Goal: Task Accomplishment & Management: Manage account settings

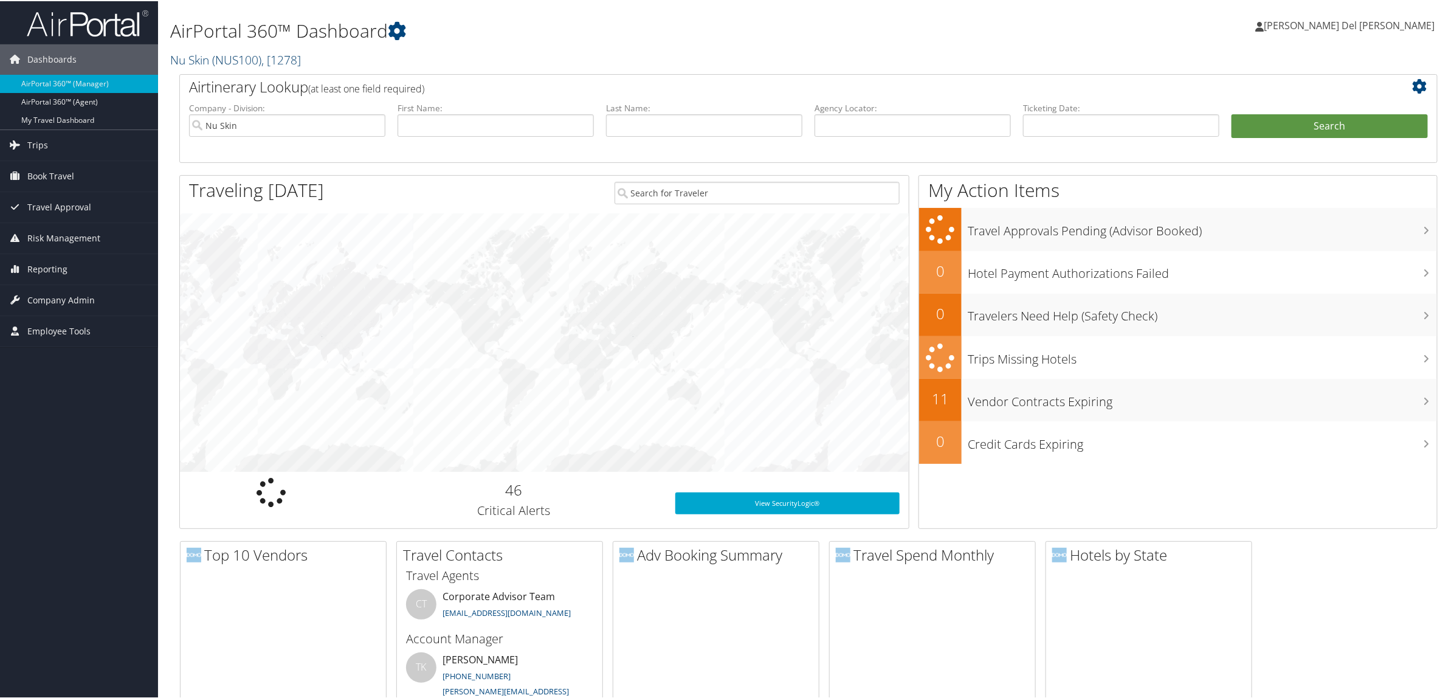
click at [294, 57] on span ", [ 1278 ]" at bounding box center [281, 58] width 40 height 16
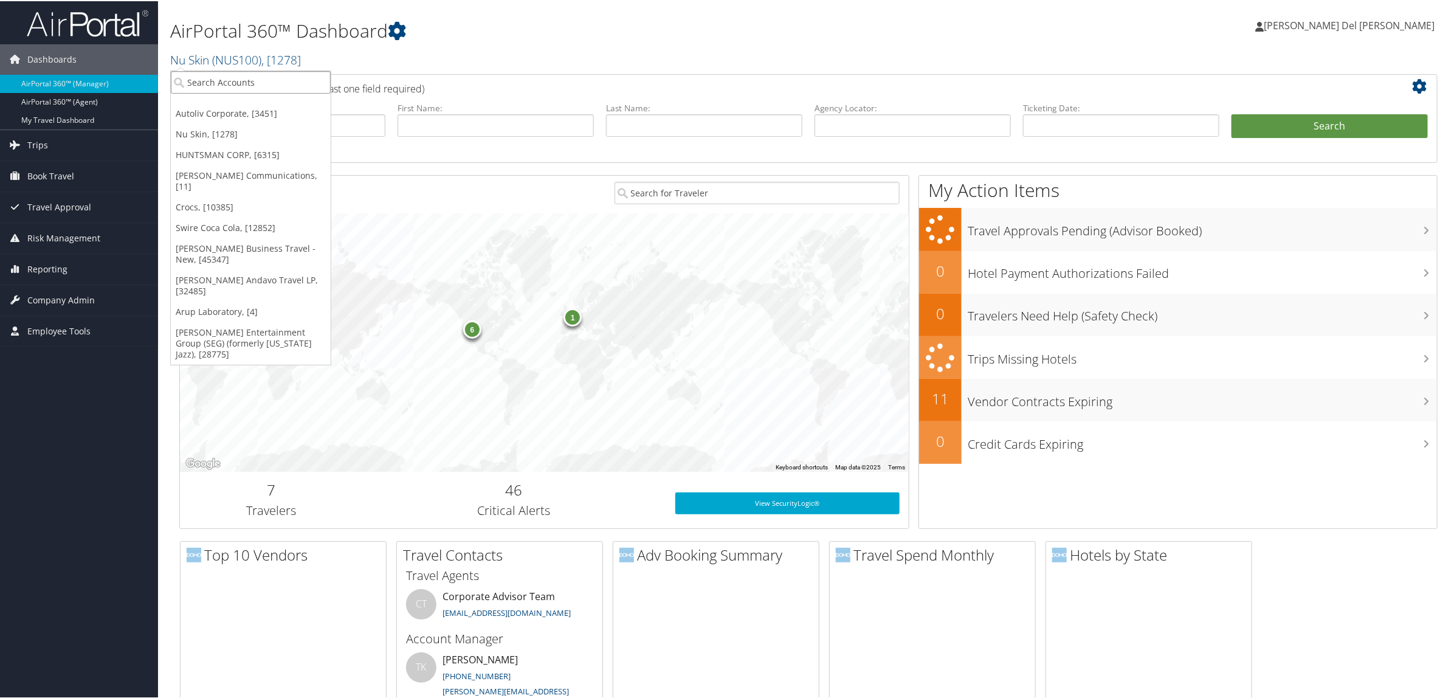
click at [219, 84] on input "search" at bounding box center [251, 81] width 160 height 22
type input "fred"
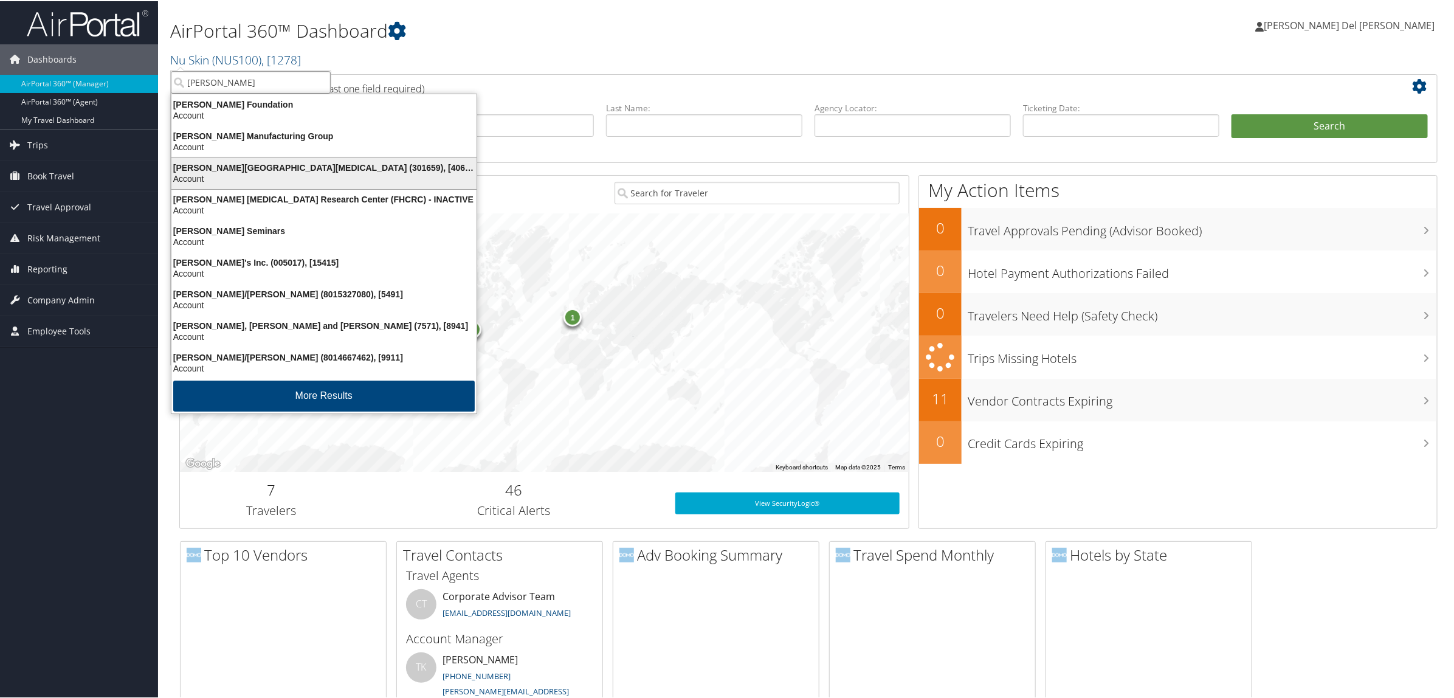
click at [258, 169] on div "Fred Hutchinson Cancer Center (301659), [40671]" at bounding box center [324, 166] width 320 height 11
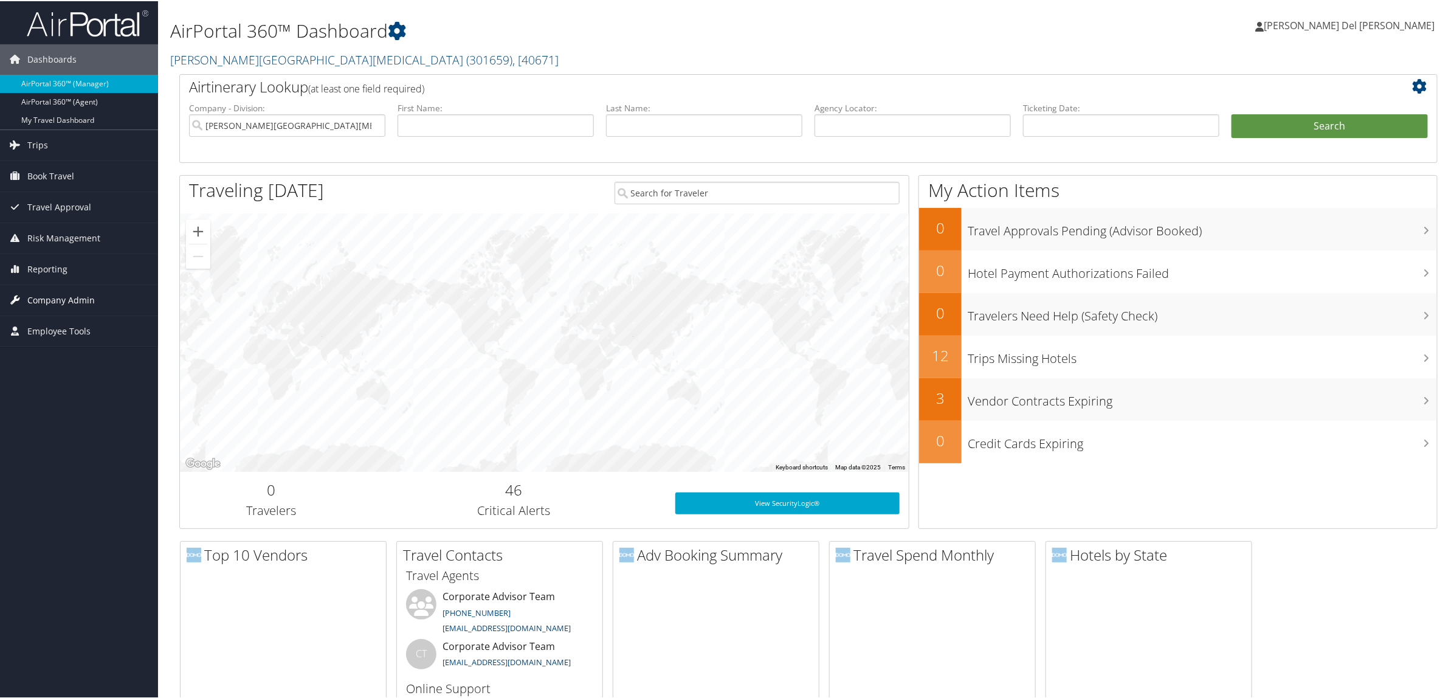
click at [61, 299] on span "Company Admin" at bounding box center [60, 299] width 67 height 30
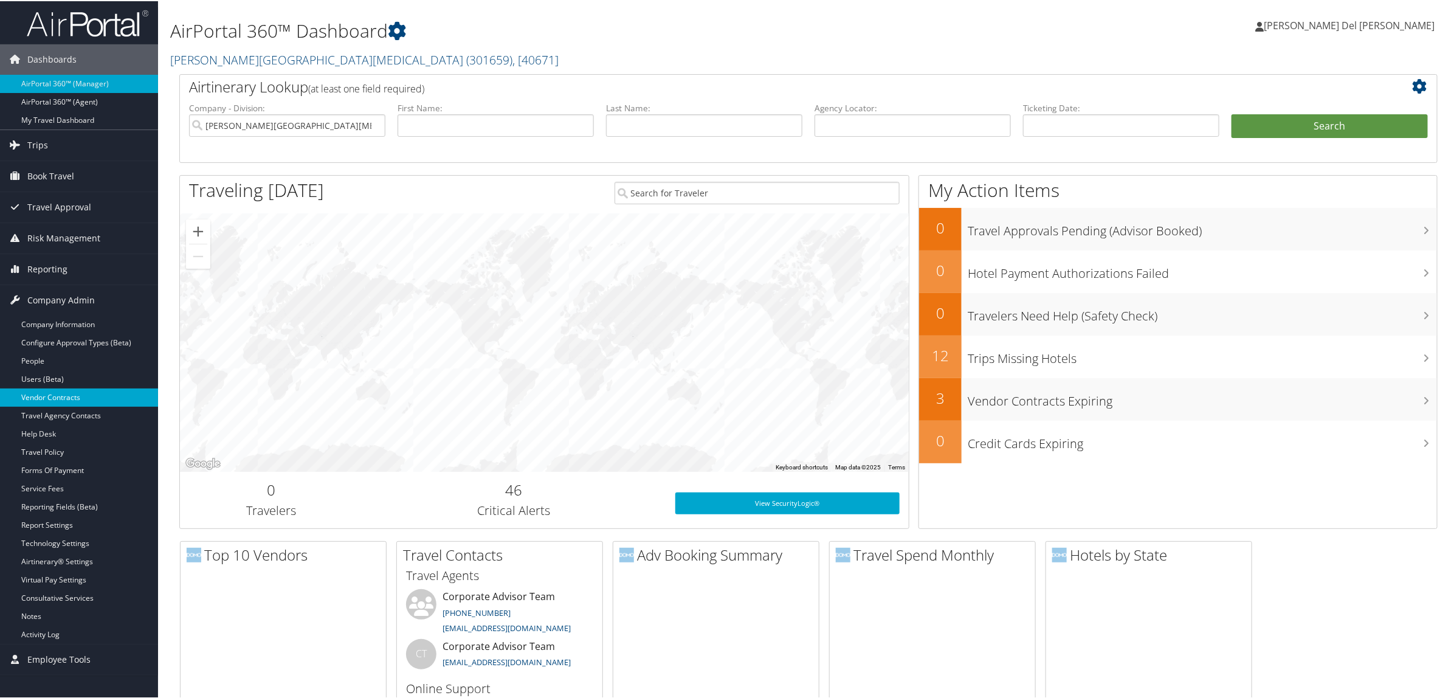
click at [59, 396] on link "Vendor Contracts" at bounding box center [79, 396] width 158 height 18
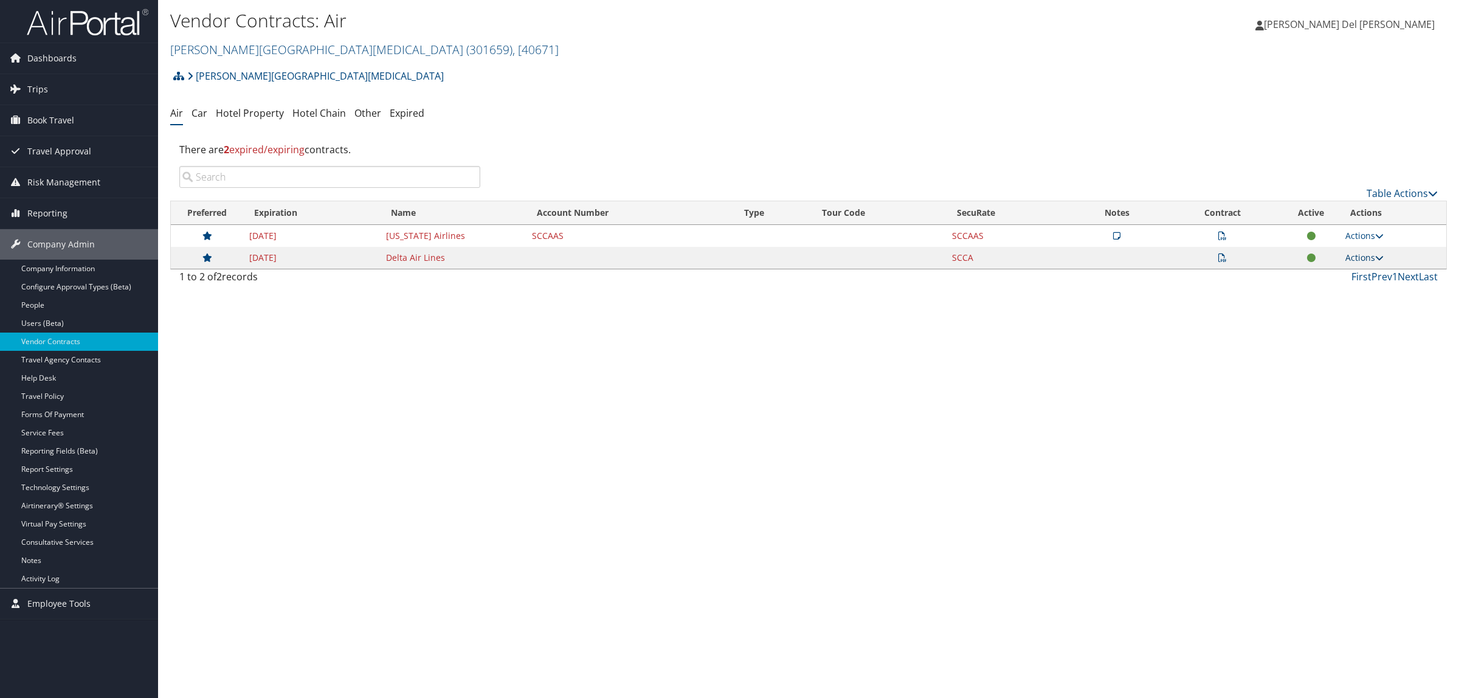
click at [1362, 255] on link "Actions" at bounding box center [1364, 258] width 38 height 12
click at [1329, 301] on link "Edit Contract" at bounding box center [1339, 296] width 81 height 21
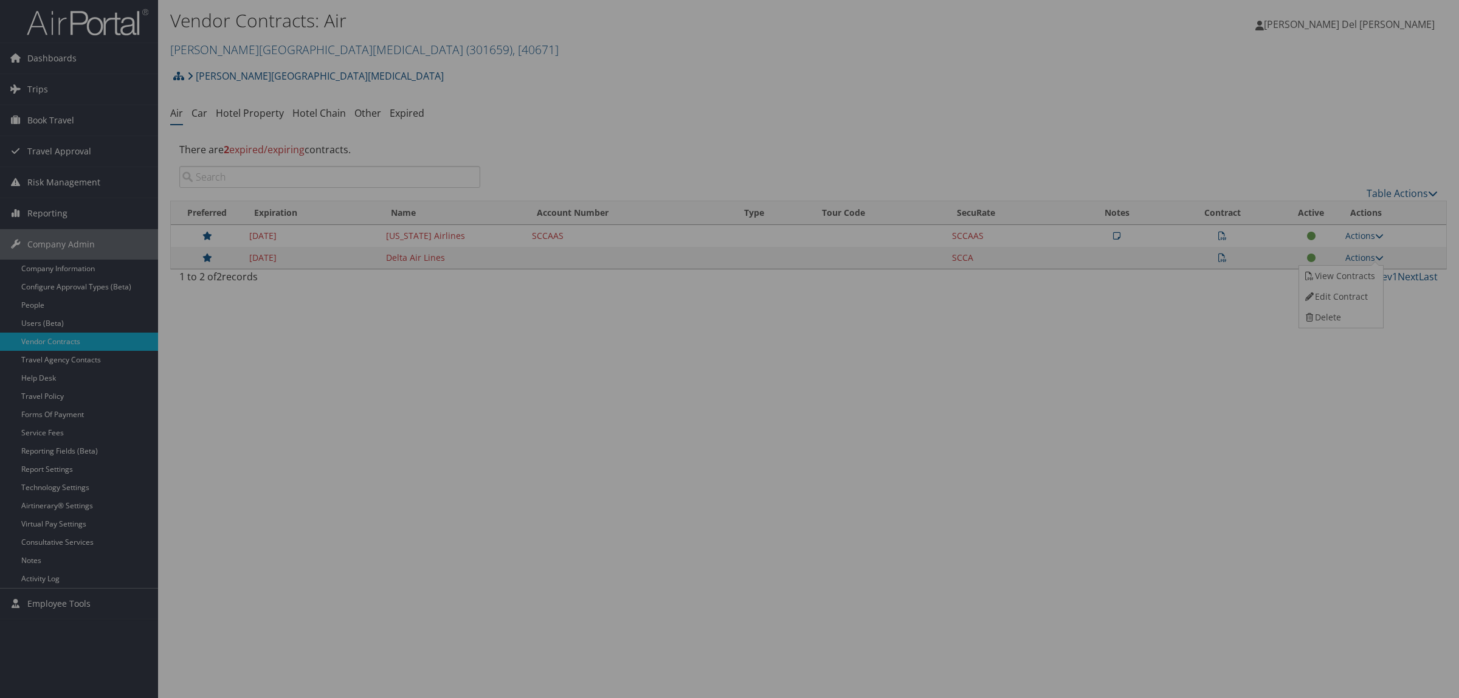
select select "[object Object]"
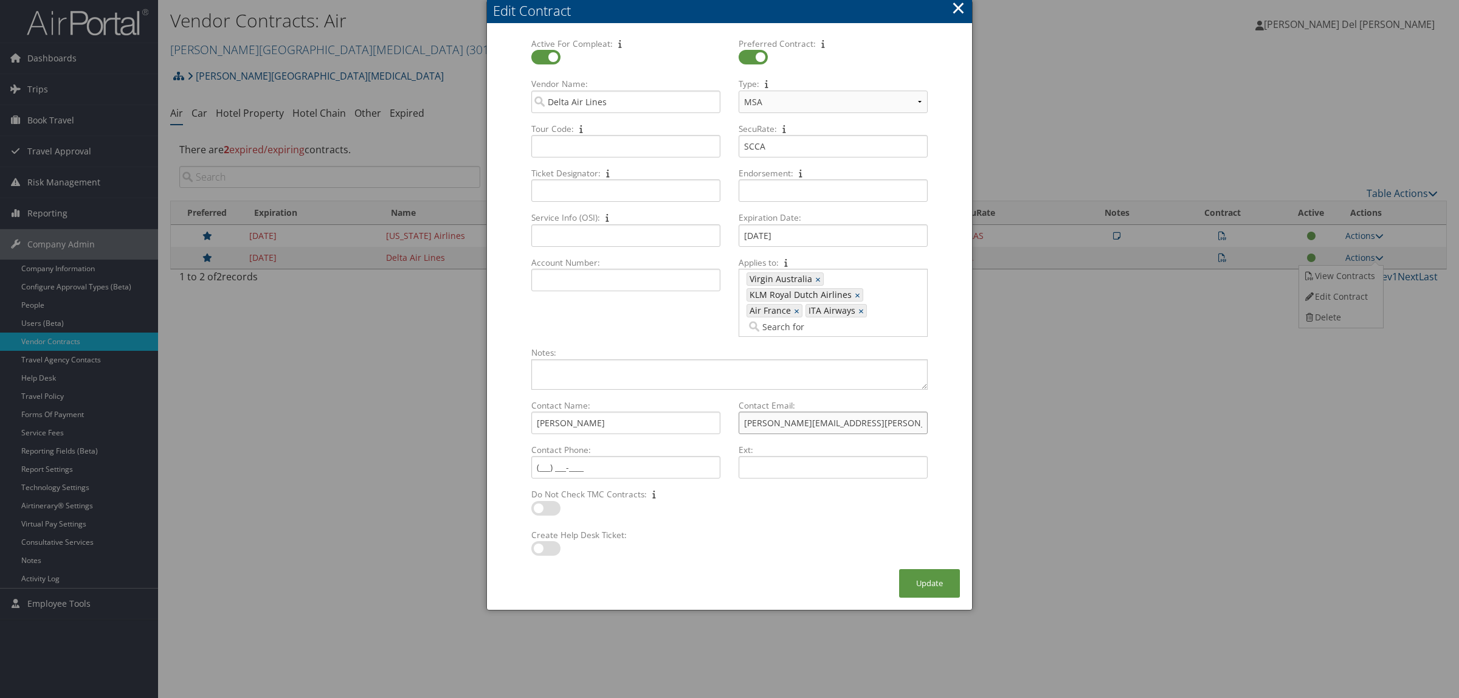
drag, startPoint x: 862, startPoint y: 417, endPoint x: 716, endPoint y: 408, distance: 146.2
click at [718, 408] on div "Contact Name: Noriko Okada Multiple values The selected items contain different…" at bounding box center [729, 443] width 415 height 89
click at [952, 12] on button "×" at bounding box center [958, 8] width 14 height 24
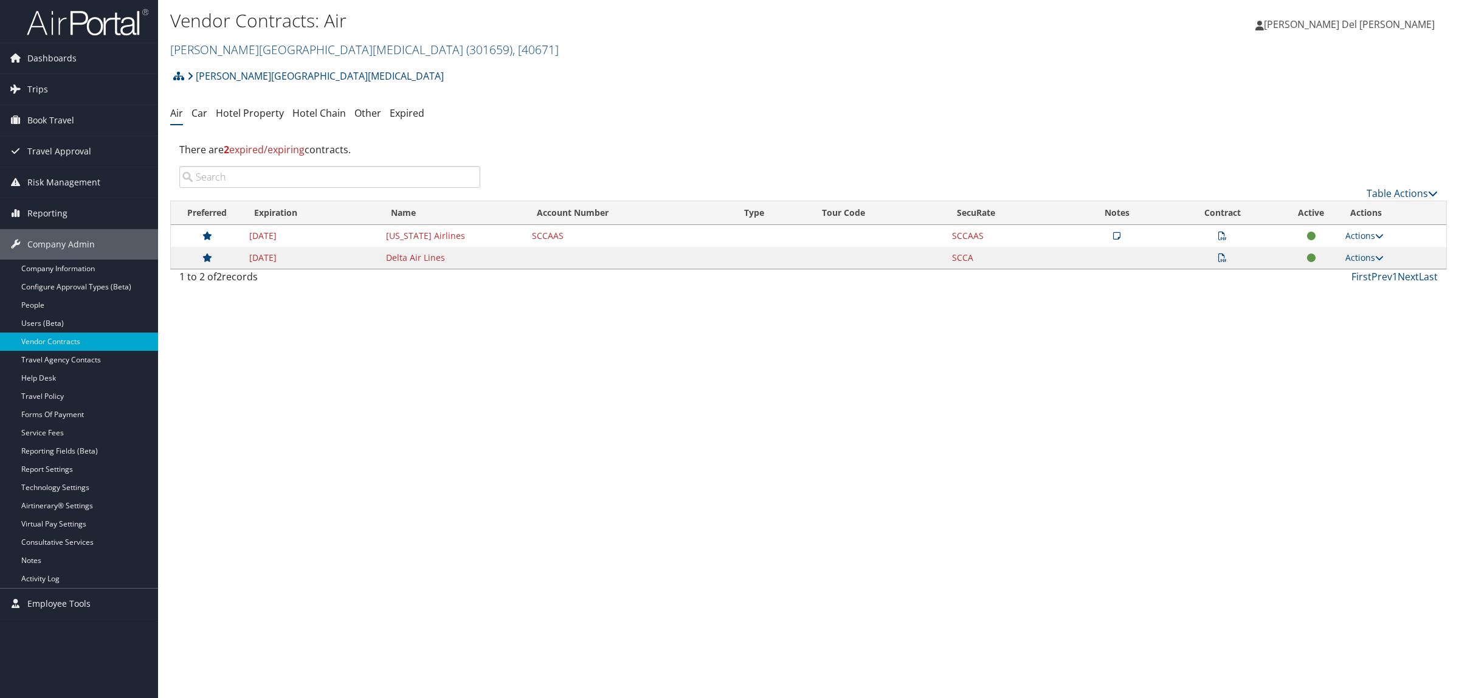
click at [1219, 257] on icon at bounding box center [1222, 257] width 9 height 9
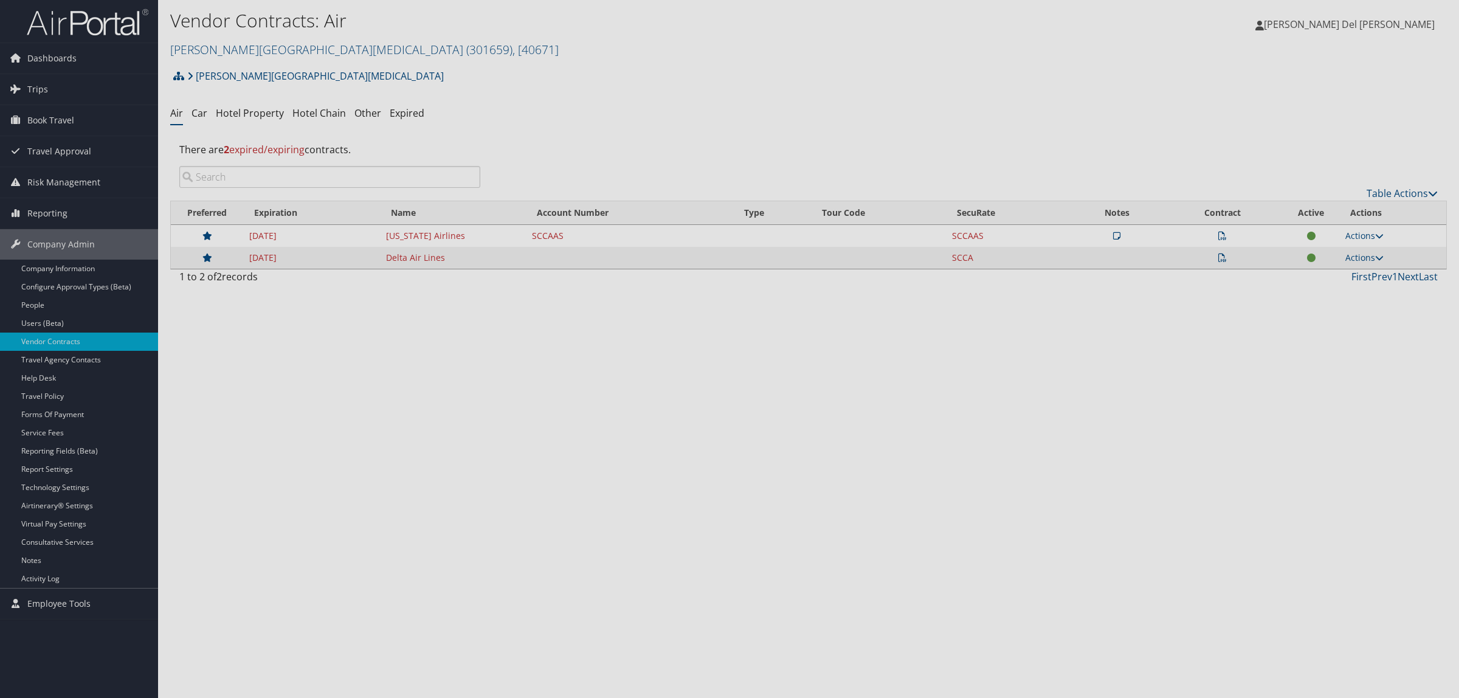
click at [1219, 257] on div at bounding box center [729, 349] width 1459 height 698
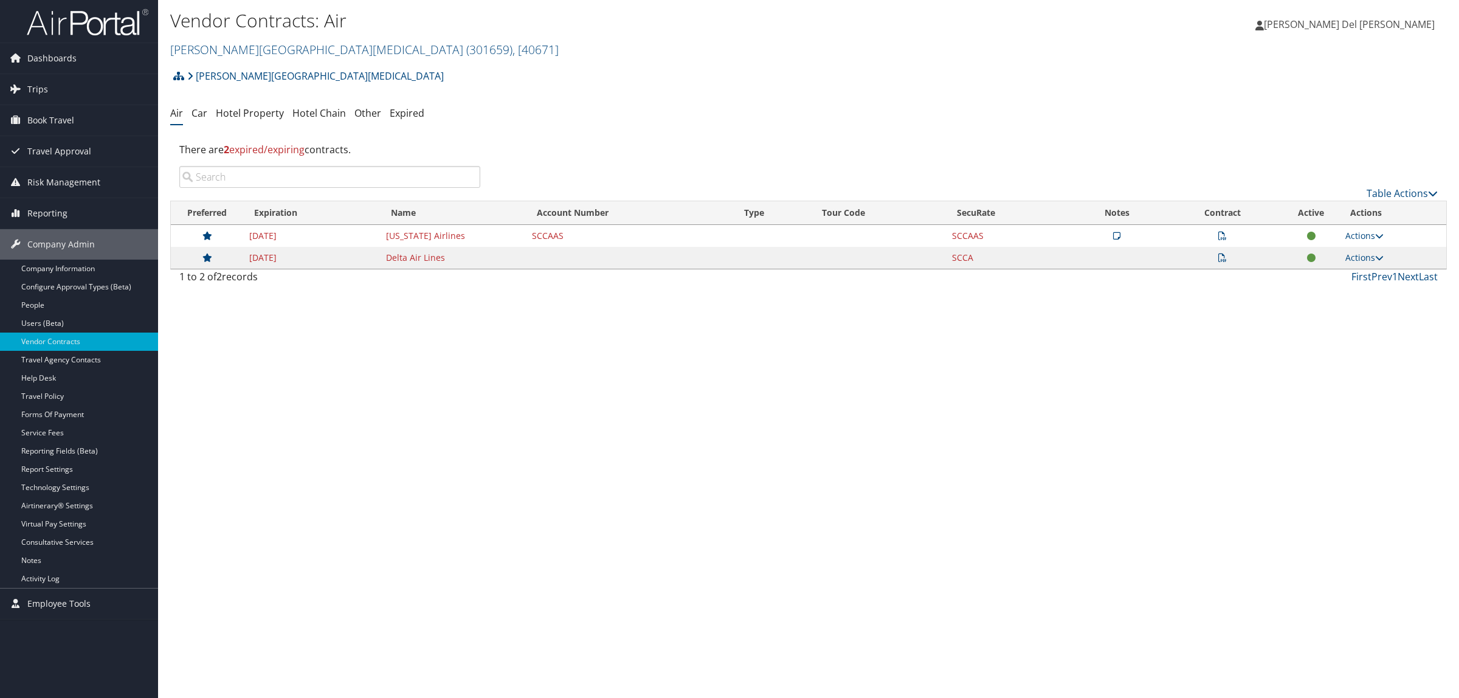
click at [1224, 256] on icon at bounding box center [1222, 257] width 9 height 9
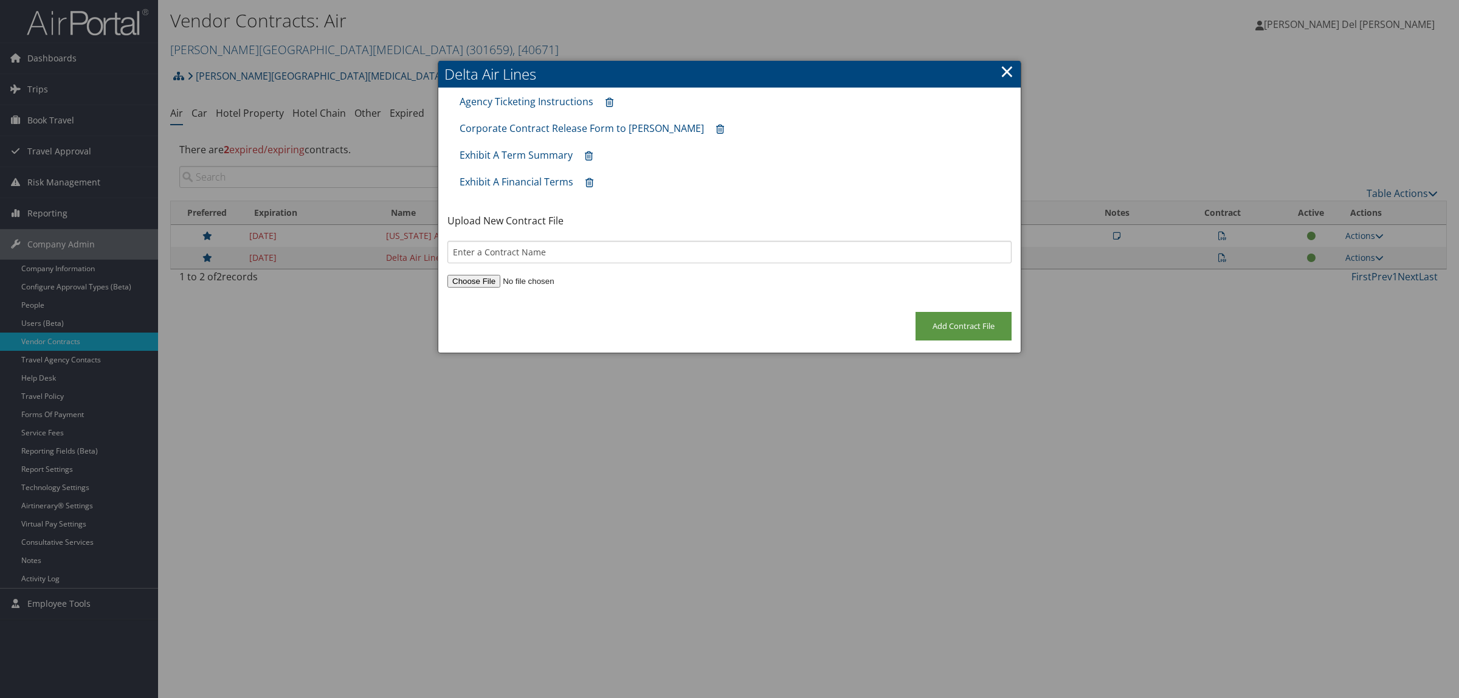
drag, startPoint x: 1013, startPoint y: 70, endPoint x: 551, endPoint y: 9, distance: 466.5
click at [995, 67] on div "Delta Air Lines × Agency Ticketing Instructions Corporate Contract Release Form…" at bounding box center [730, 207] width 584 height 292
click at [539, 152] on link "Exhibit A Term Summary" at bounding box center [516, 154] width 113 height 13
click at [1006, 70] on link "×" at bounding box center [1007, 71] width 14 height 24
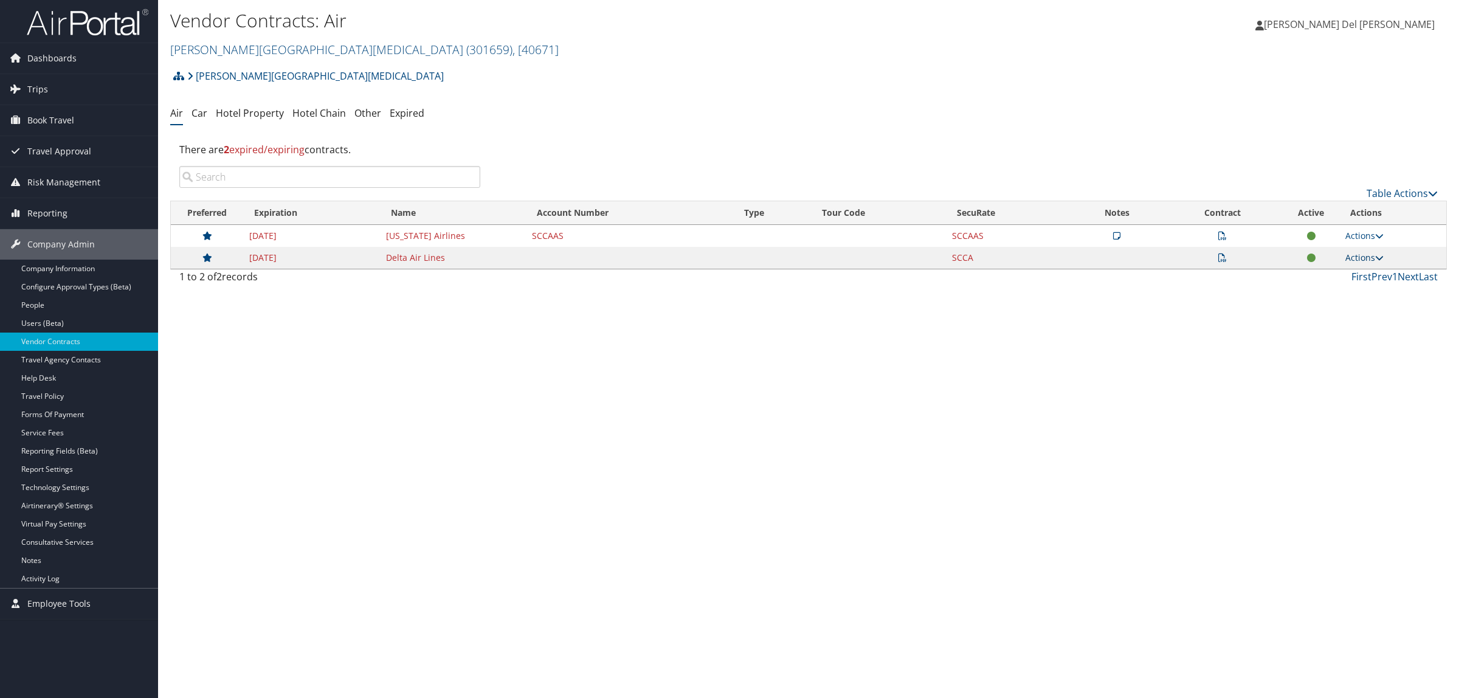
click at [1365, 259] on link "Actions" at bounding box center [1364, 258] width 38 height 12
drag, startPoint x: 1351, startPoint y: 292, endPoint x: 1301, endPoint y: 320, distance: 57.4
click at [1348, 292] on link "Edit Contract" at bounding box center [1339, 296] width 81 height 21
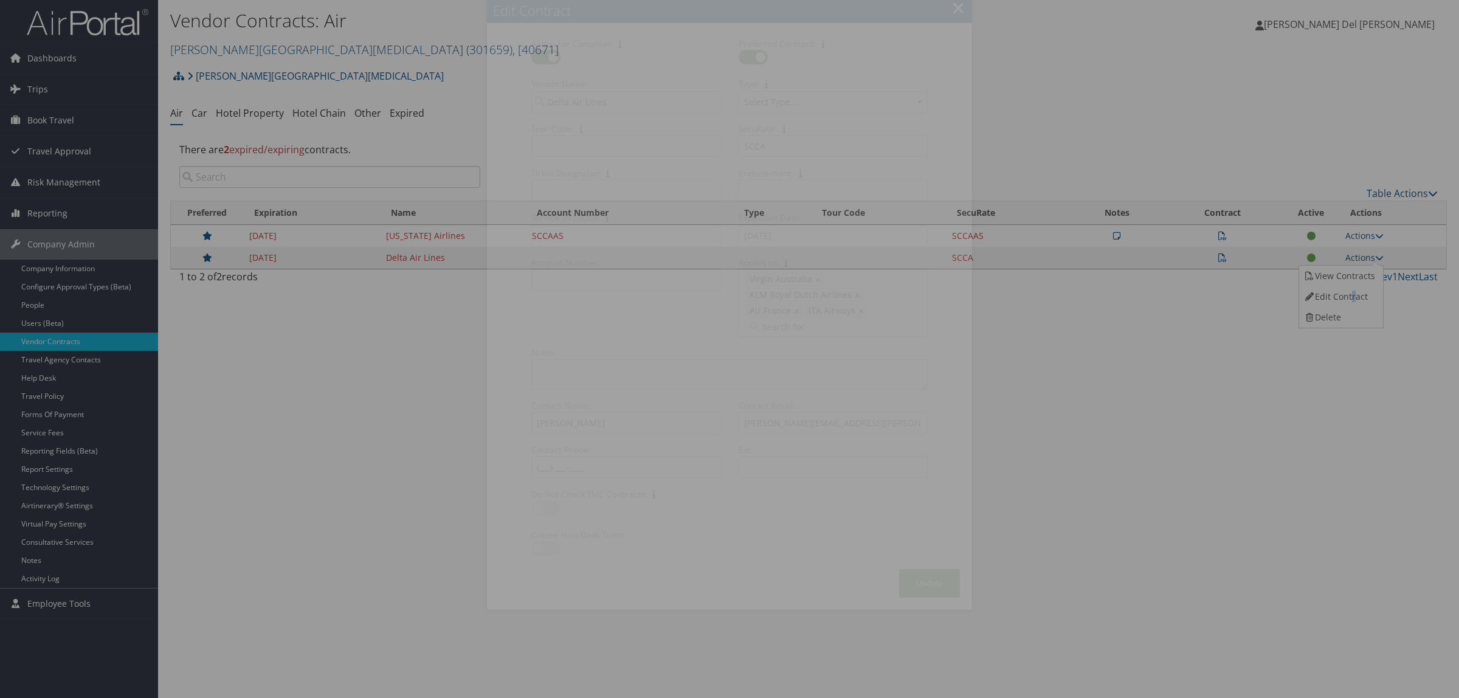
select select "[object Object]"
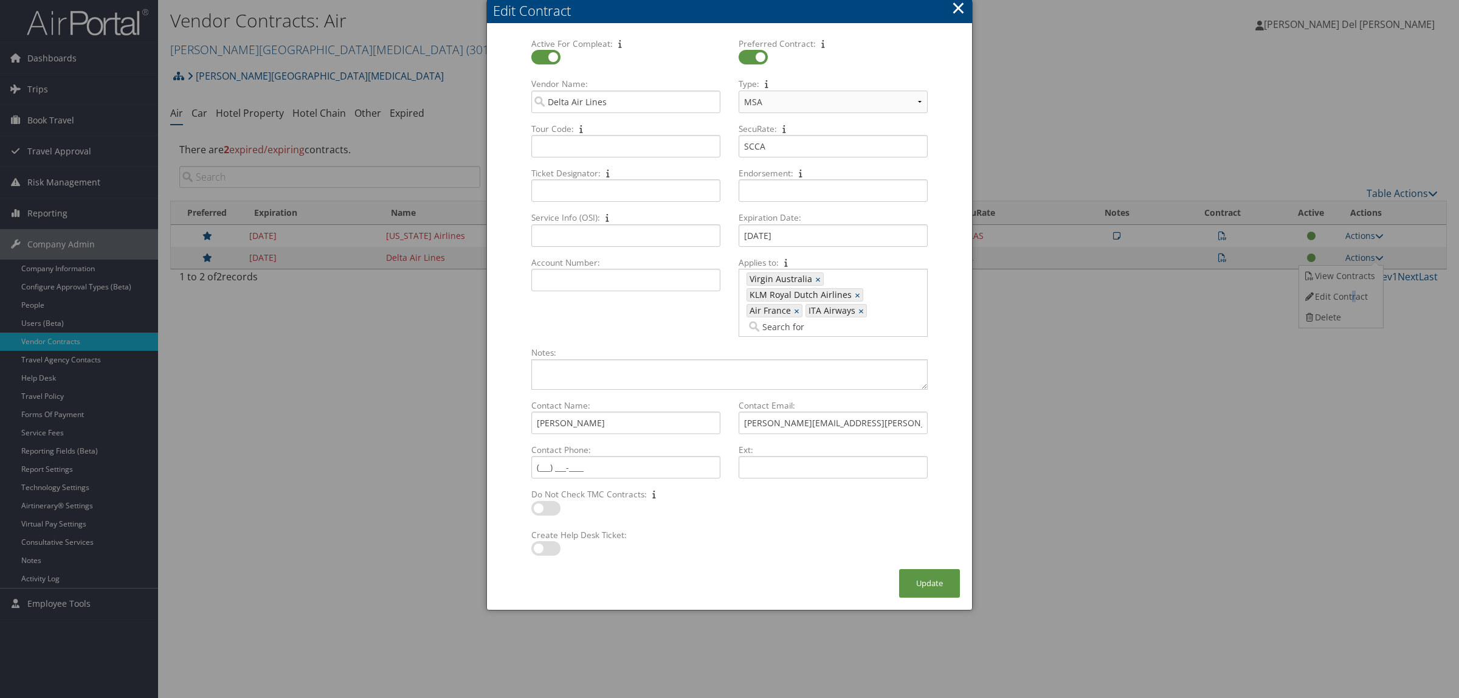
click at [959, 11] on button "×" at bounding box center [958, 8] width 14 height 24
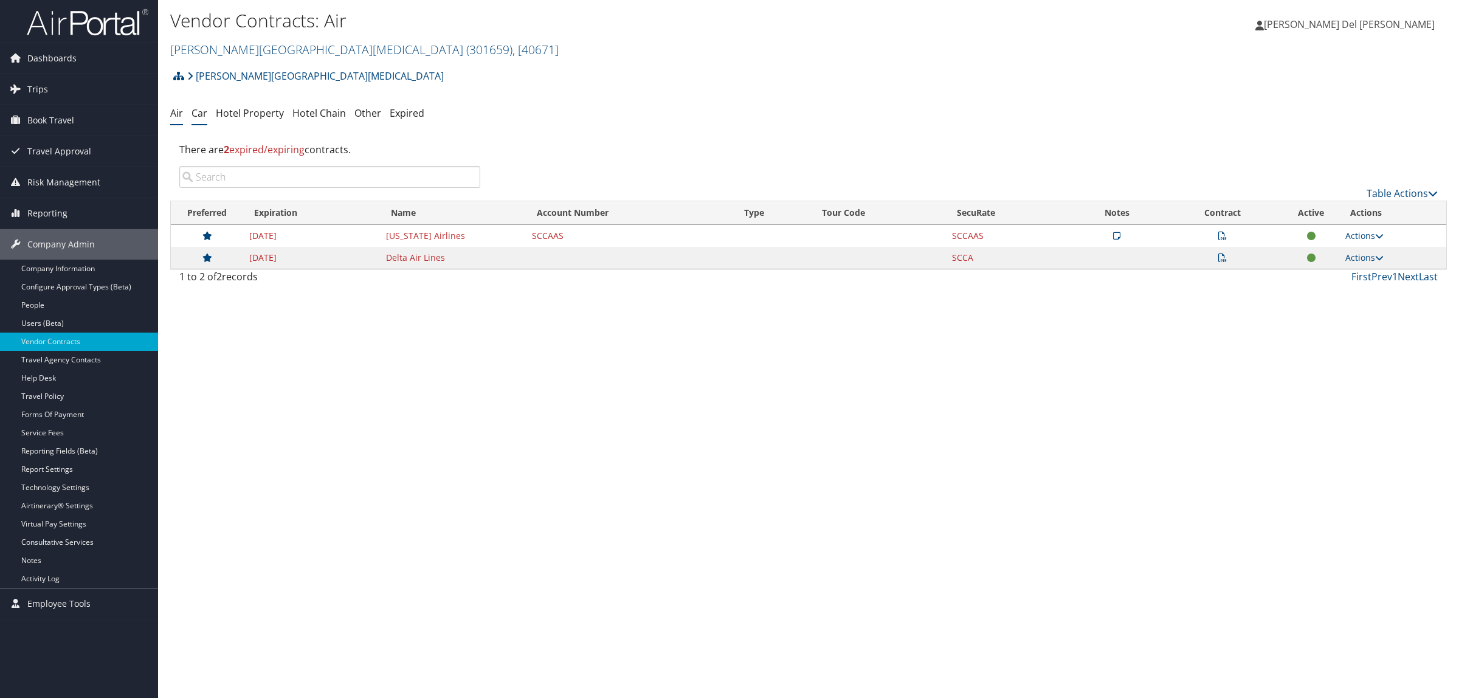
click at [195, 115] on link "Car" at bounding box center [199, 112] width 16 height 13
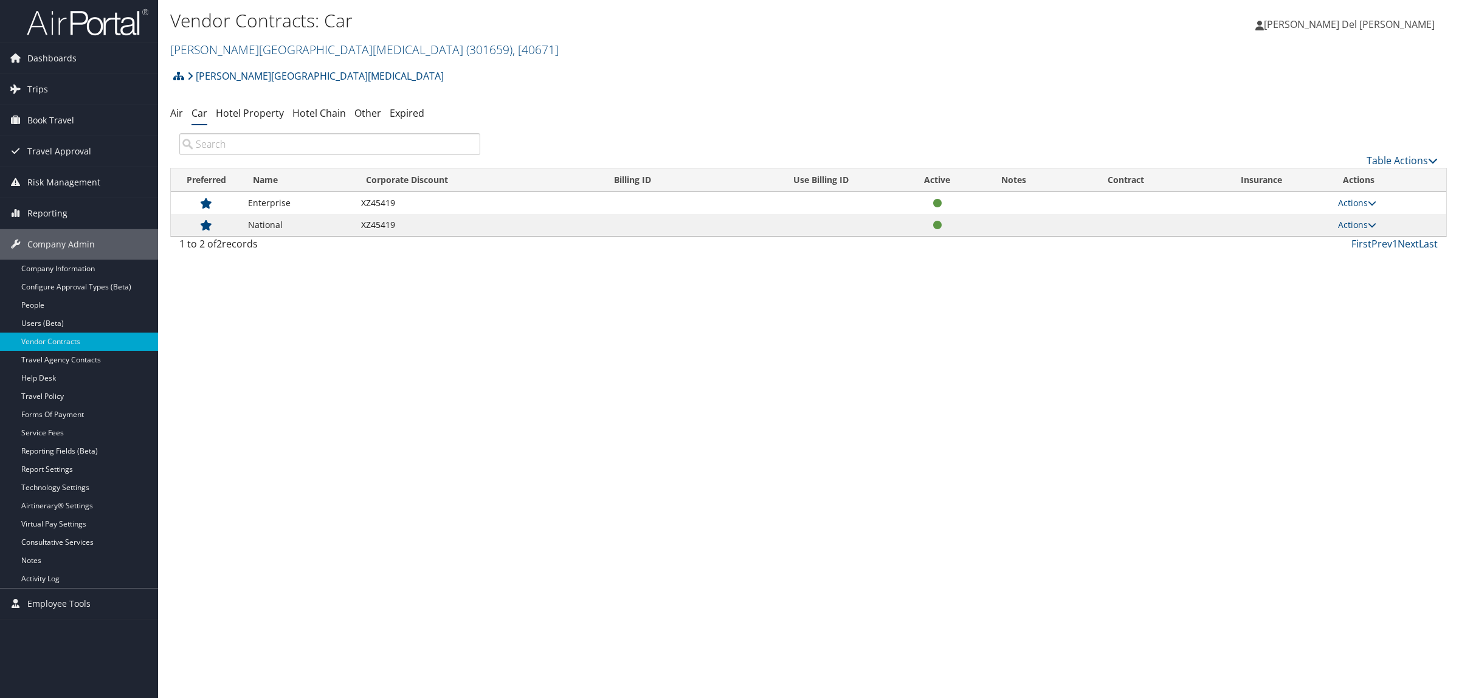
click at [396, 18] on h1 "Vendor Contracts: Car" at bounding box center [595, 21] width 851 height 26
click at [1352, 202] on link "Actions" at bounding box center [1357, 203] width 38 height 12
click at [1323, 244] on link "Edit Contract" at bounding box center [1332, 242] width 81 height 21
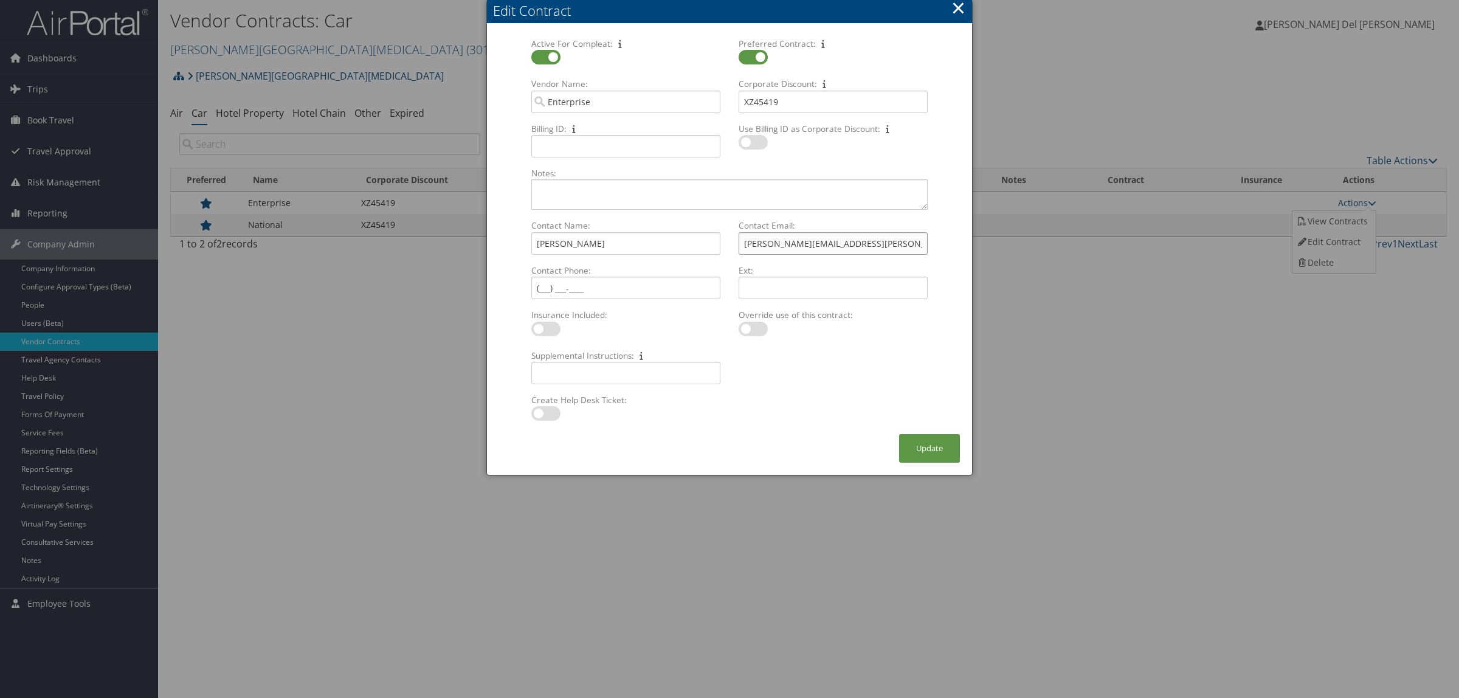
drag, startPoint x: 861, startPoint y: 241, endPoint x: 731, endPoint y: 238, distance: 129.5
click at [731, 238] on div "Contact Email: Katie.A.Kohanek@ehi.com Multiple values The selected items conta…" at bounding box center [832, 241] width 207 height 44
drag, startPoint x: 953, startPoint y: 8, endPoint x: 946, endPoint y: 15, distance: 10.3
click at [953, 8] on button "×" at bounding box center [958, 8] width 14 height 24
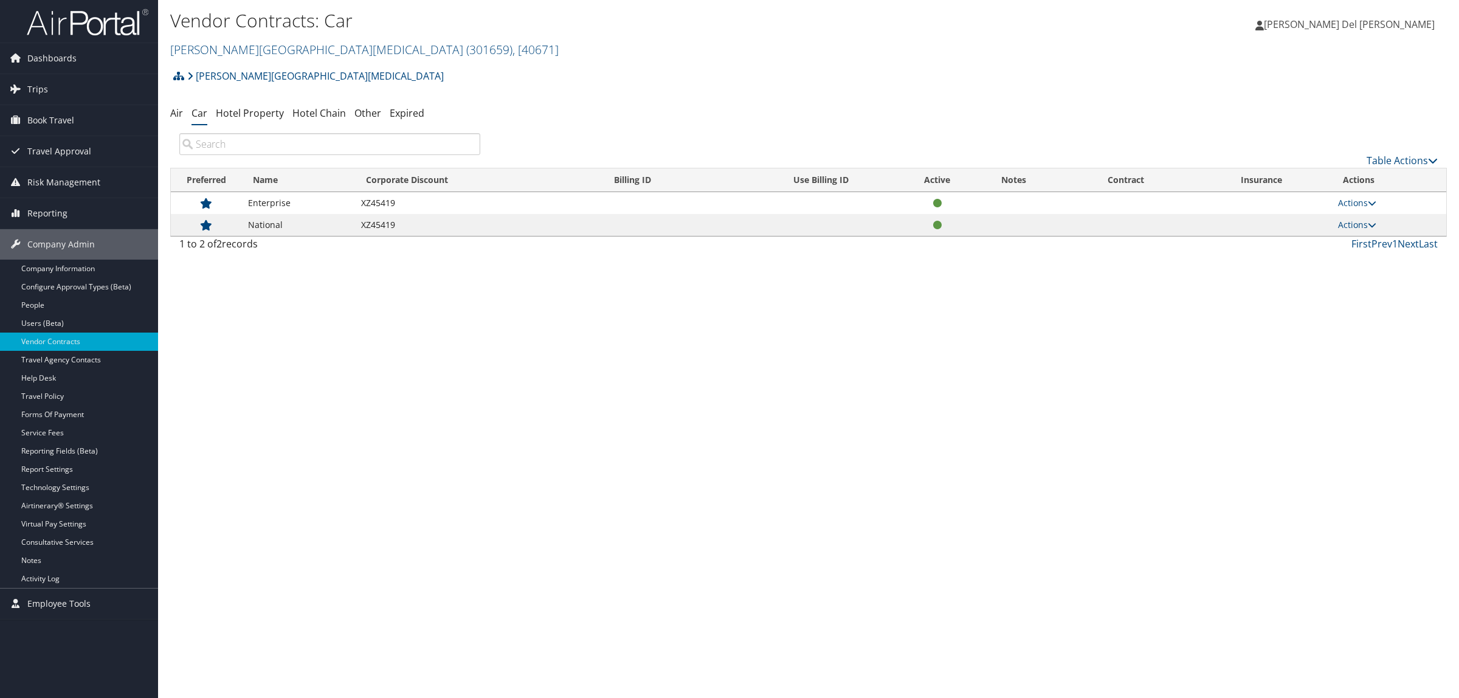
drag, startPoint x: 172, startPoint y: 111, endPoint x: 359, endPoint y: 152, distance: 191.7
click at [171, 111] on link "Air" at bounding box center [176, 112] width 13 height 13
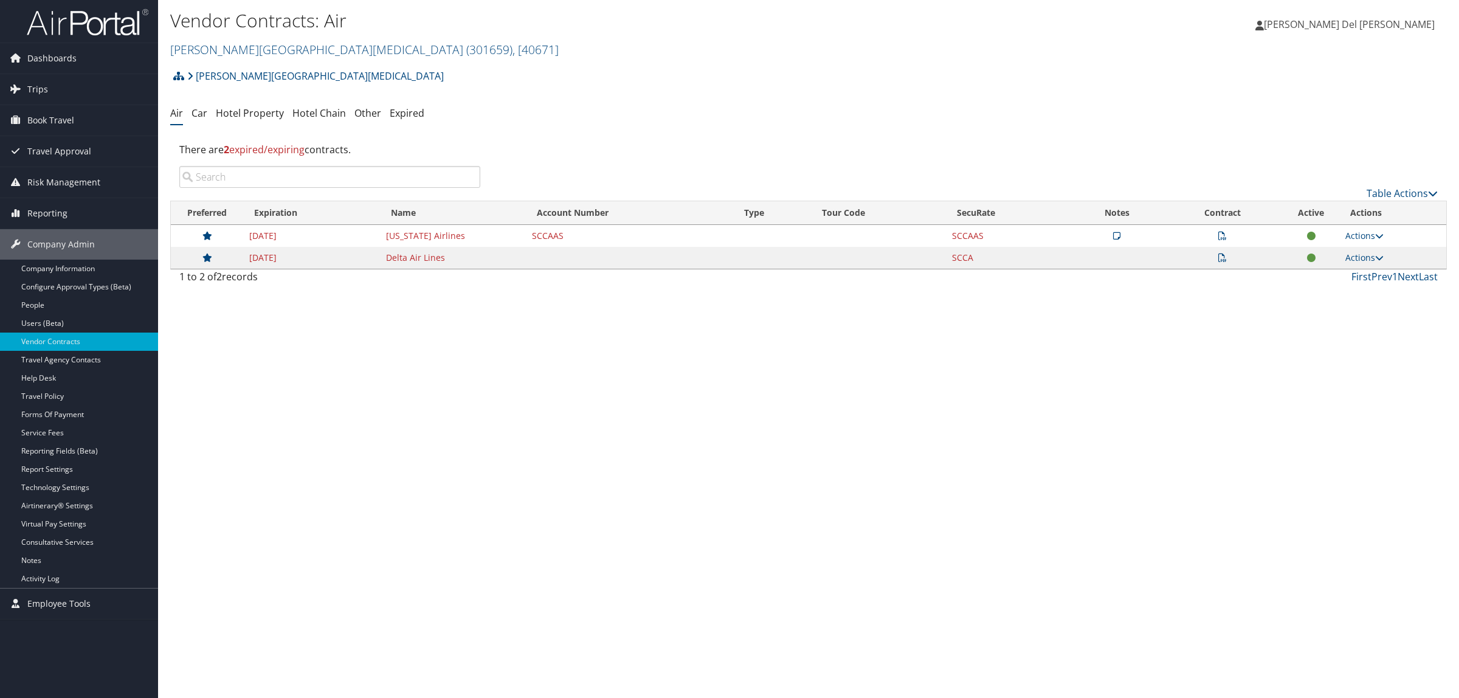
click at [1219, 238] on icon at bounding box center [1222, 236] width 9 height 9
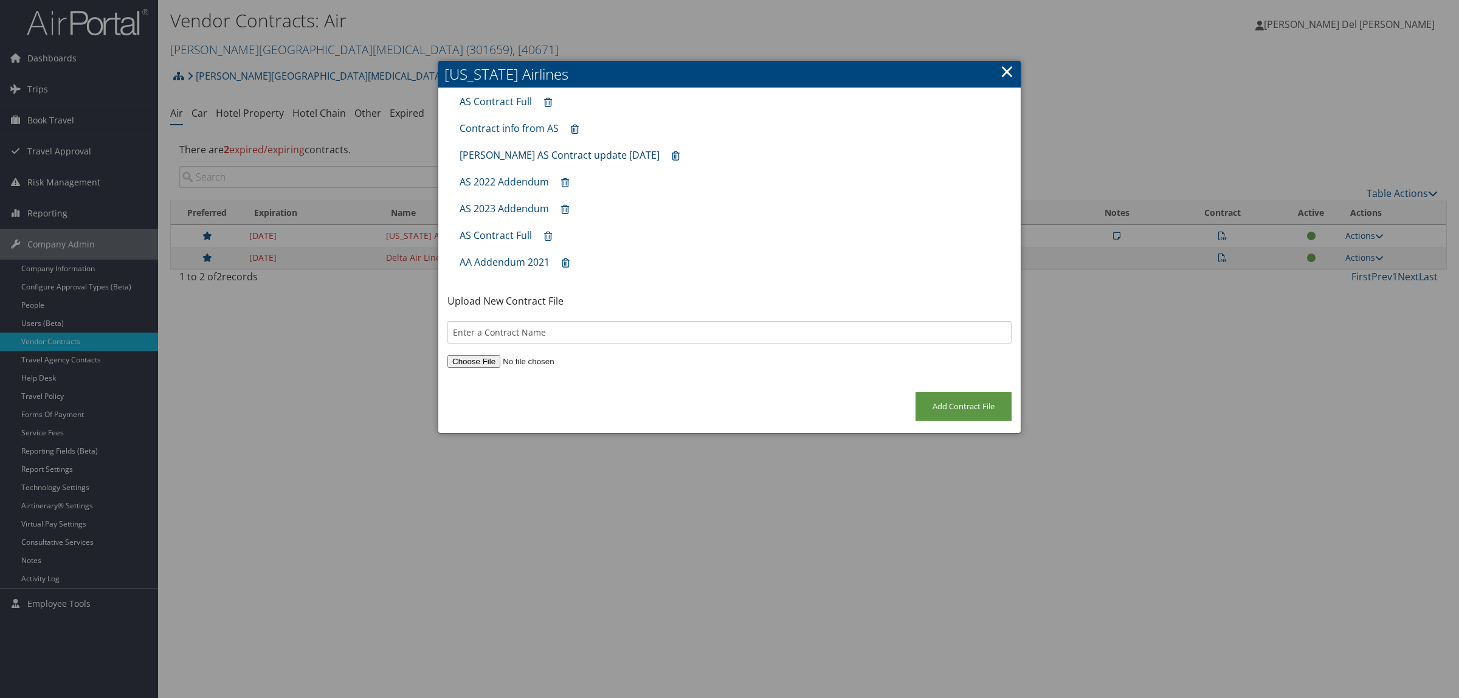
click at [614, 149] on link "[PERSON_NAME] AS Contract update [DATE]" at bounding box center [560, 154] width 200 height 13
click at [511, 104] on link "AS Contract Full" at bounding box center [496, 101] width 72 height 13
click at [491, 235] on link "AS Contract Full" at bounding box center [496, 235] width 72 height 13
click at [511, 128] on link "Contract info from AS" at bounding box center [509, 128] width 99 height 13
click at [1012, 71] on link "×" at bounding box center [1007, 71] width 14 height 24
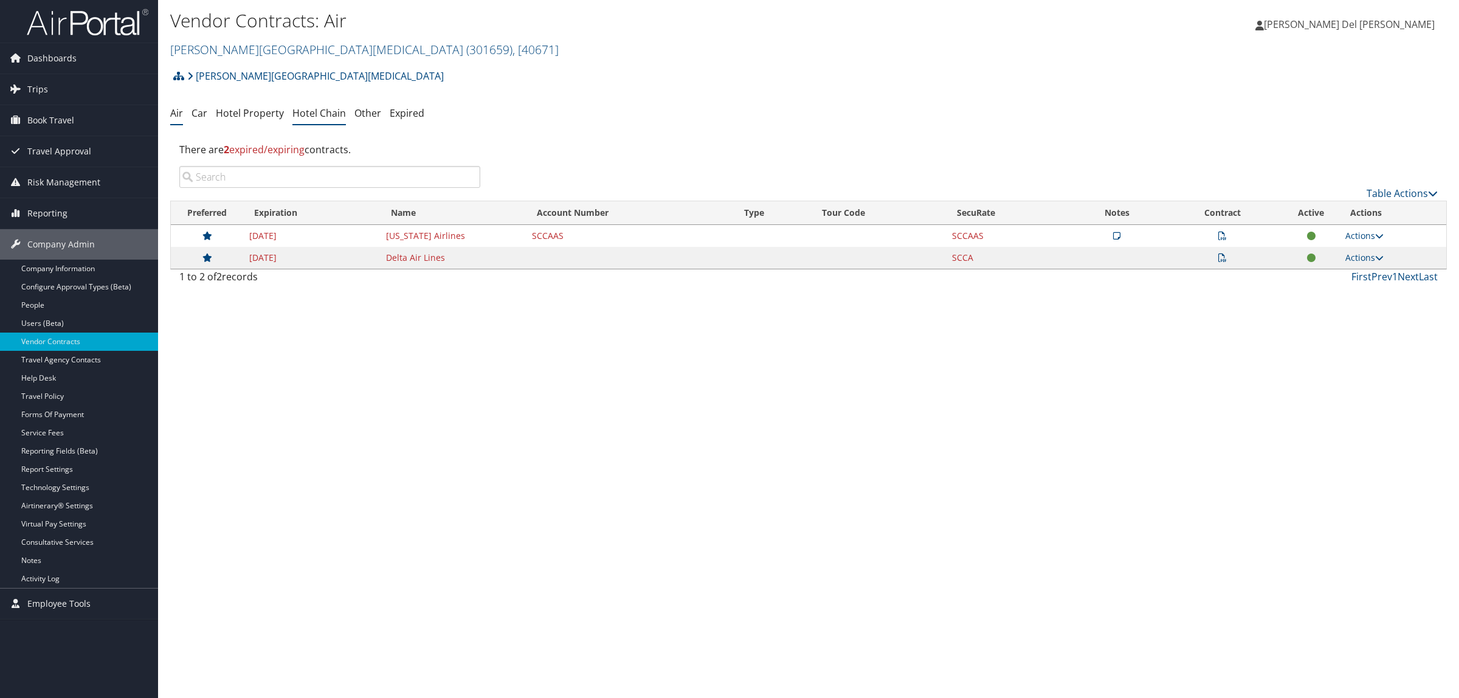
drag, startPoint x: 312, startPoint y: 117, endPoint x: 304, endPoint y: 120, distance: 8.5
click at [311, 117] on link "Hotel Chain" at bounding box center [318, 112] width 53 height 13
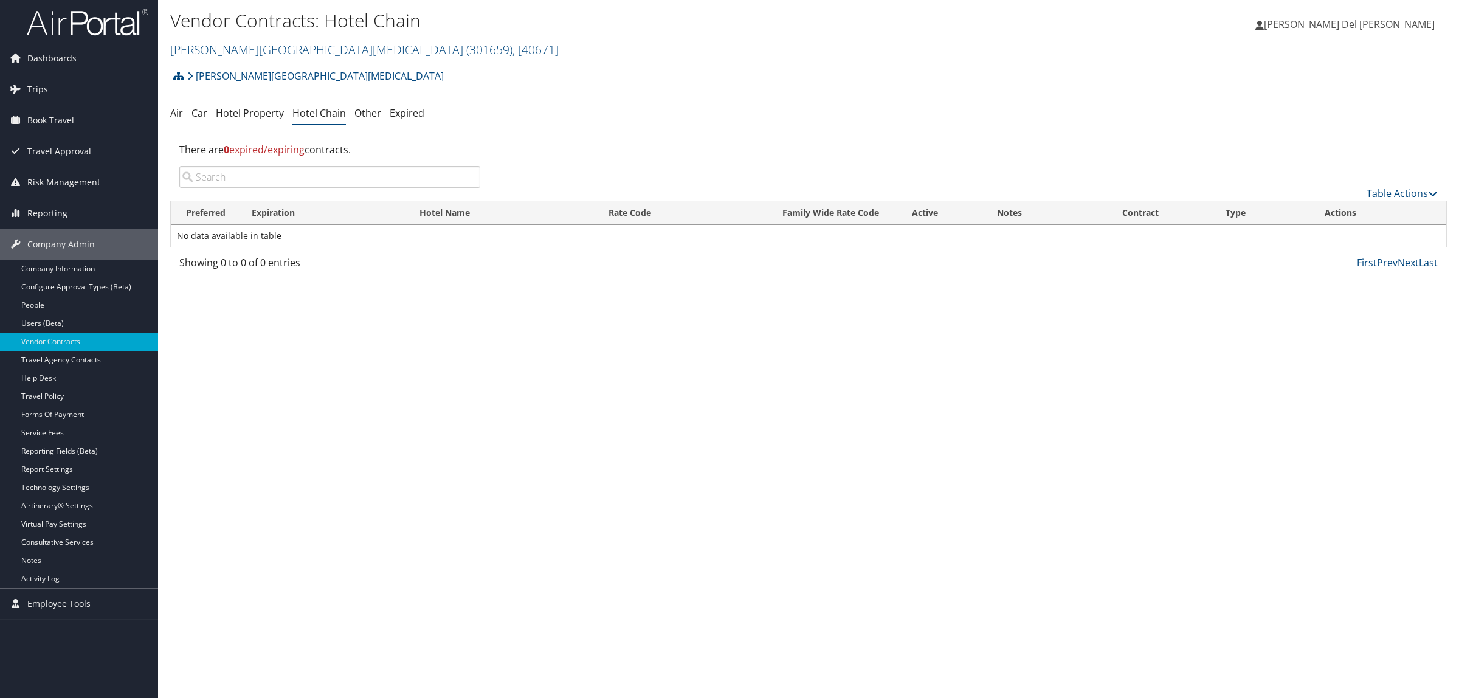
click at [250, 116] on link "Hotel Property" at bounding box center [250, 112] width 68 height 13
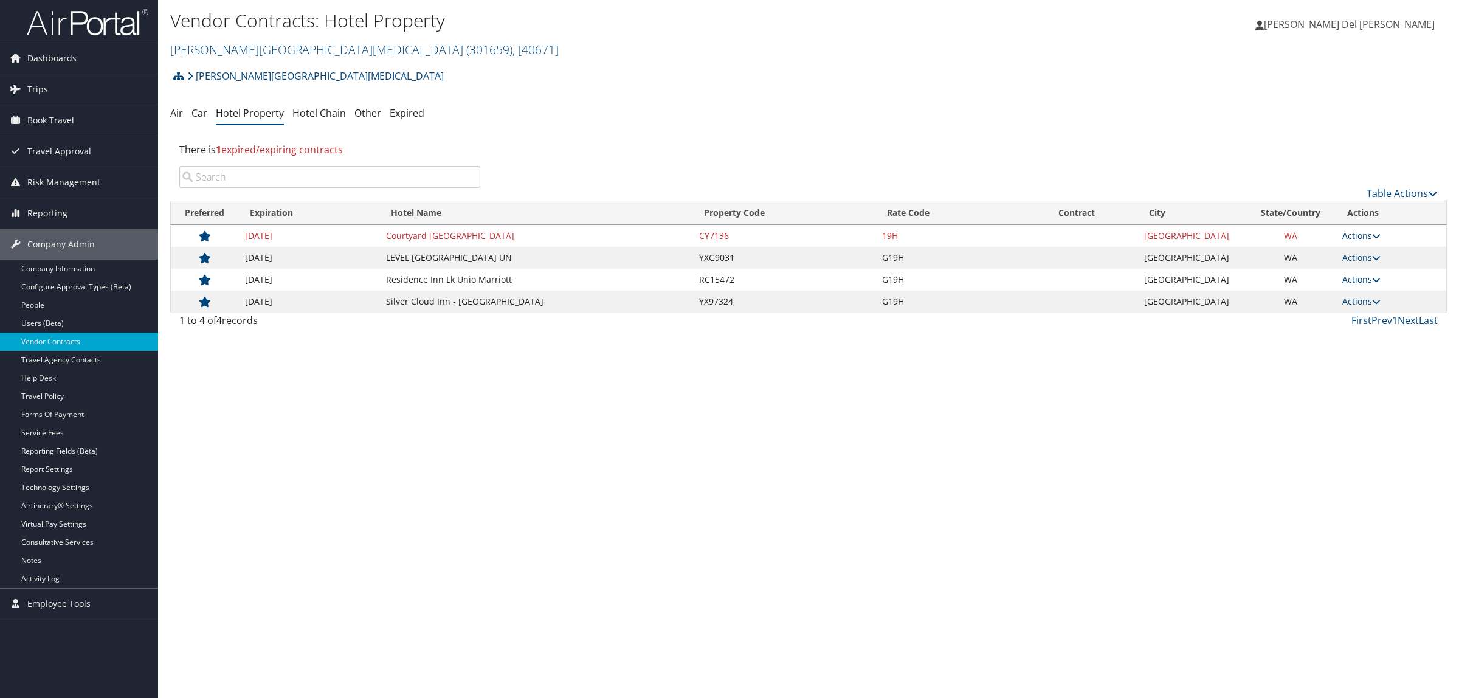
click at [1354, 239] on link "Actions" at bounding box center [1361, 236] width 38 height 12
click at [1348, 275] on icon at bounding box center [1349, 274] width 11 height 9
select select "NLRA"
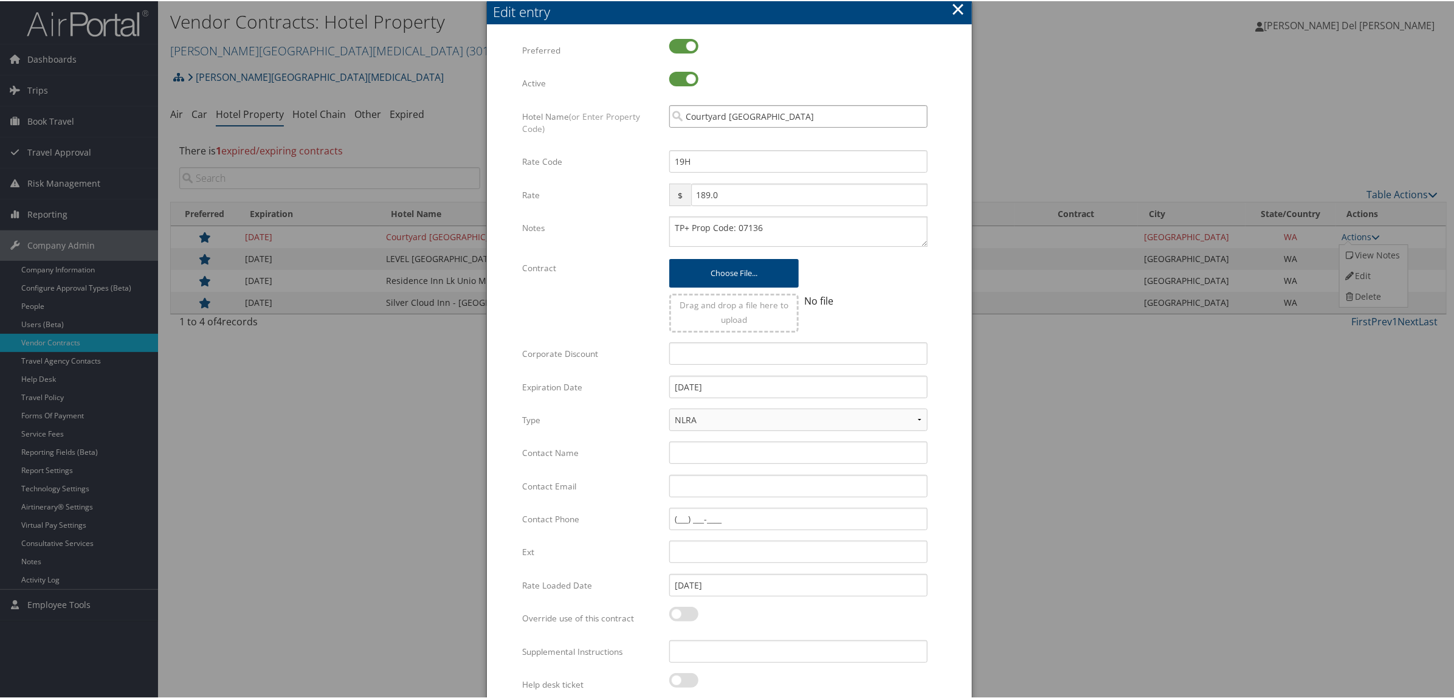
drag, startPoint x: 818, startPoint y: 110, endPoint x: 682, endPoint y: 119, distance: 136.4
click at [682, 119] on input "Courtyard [GEOGRAPHIC_DATA]" at bounding box center [798, 115] width 258 height 22
drag, startPoint x: 953, startPoint y: 7, endPoint x: 921, endPoint y: 44, distance: 48.7
click at [953, 7] on button "×" at bounding box center [958, 8] width 14 height 24
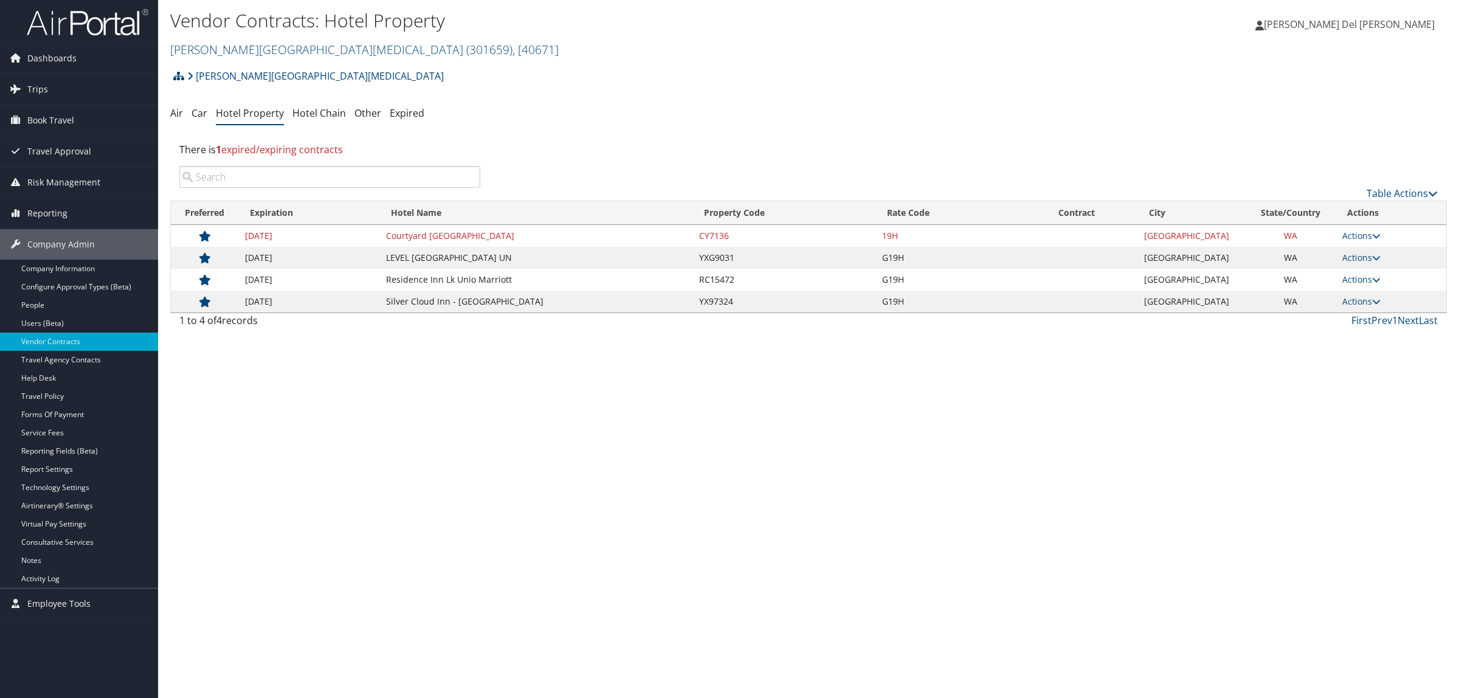
drag, startPoint x: 522, startPoint y: 236, endPoint x: 392, endPoint y: 233, distance: 129.5
click at [392, 233] on td "Courtyard [GEOGRAPHIC_DATA]" at bounding box center [536, 236] width 313 height 22
copy td "Courtyard [GEOGRAPHIC_DATA]"
click at [41, 268] on link "Company Information" at bounding box center [79, 269] width 158 height 18
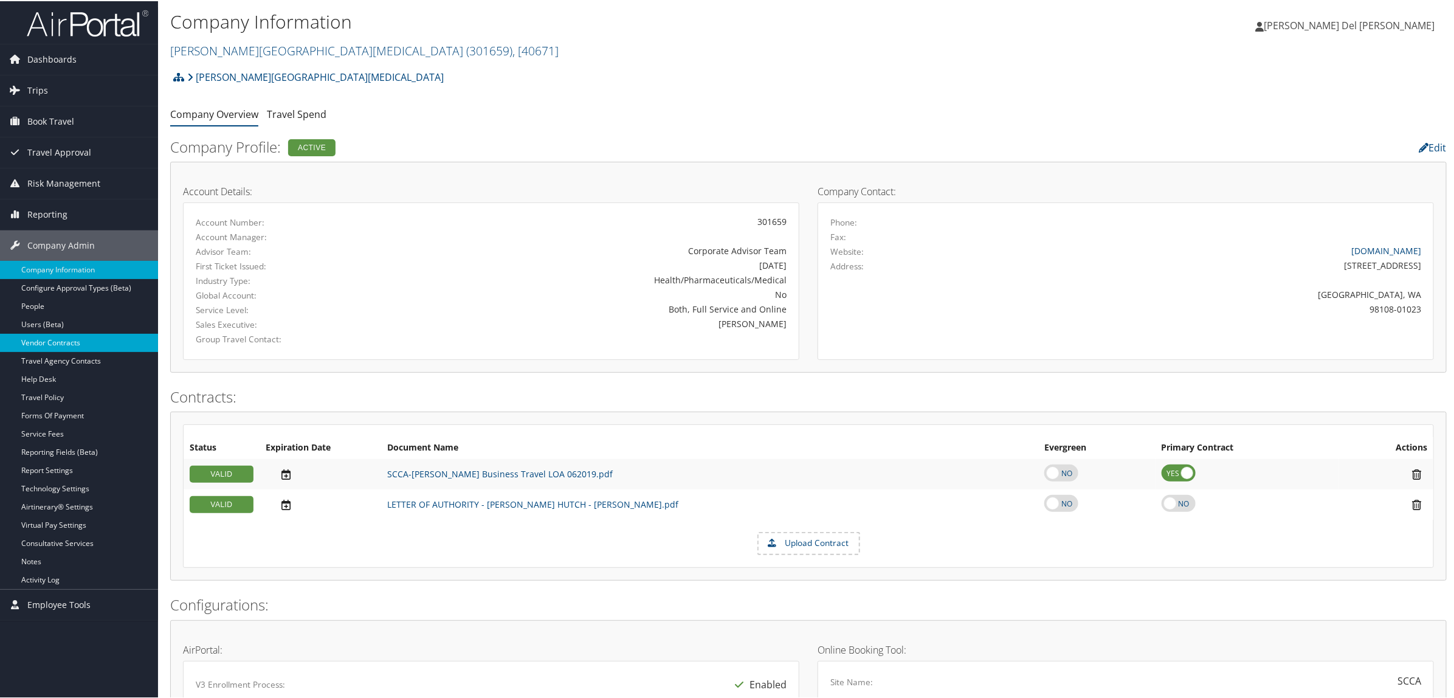
click at [49, 346] on link "Vendor Contracts" at bounding box center [79, 341] width 158 height 18
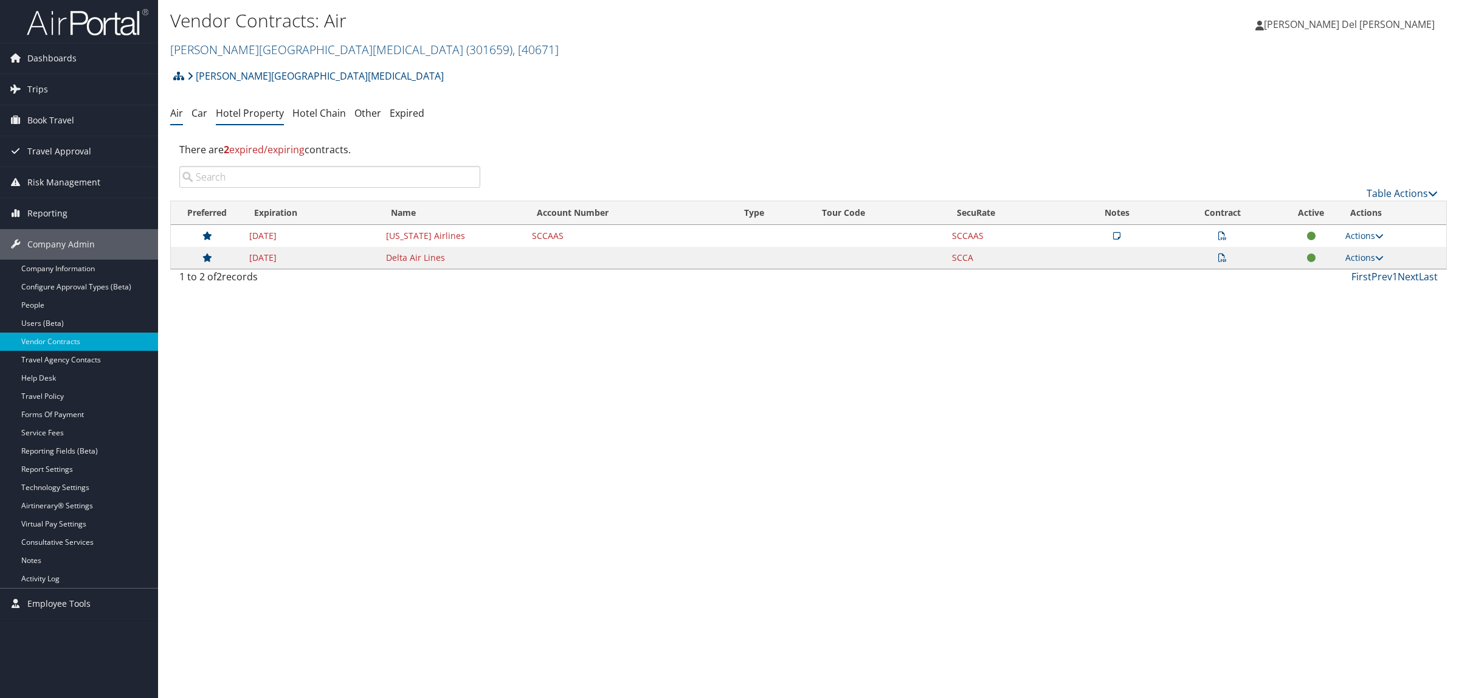
click at [250, 114] on link "Hotel Property" at bounding box center [250, 112] width 68 height 13
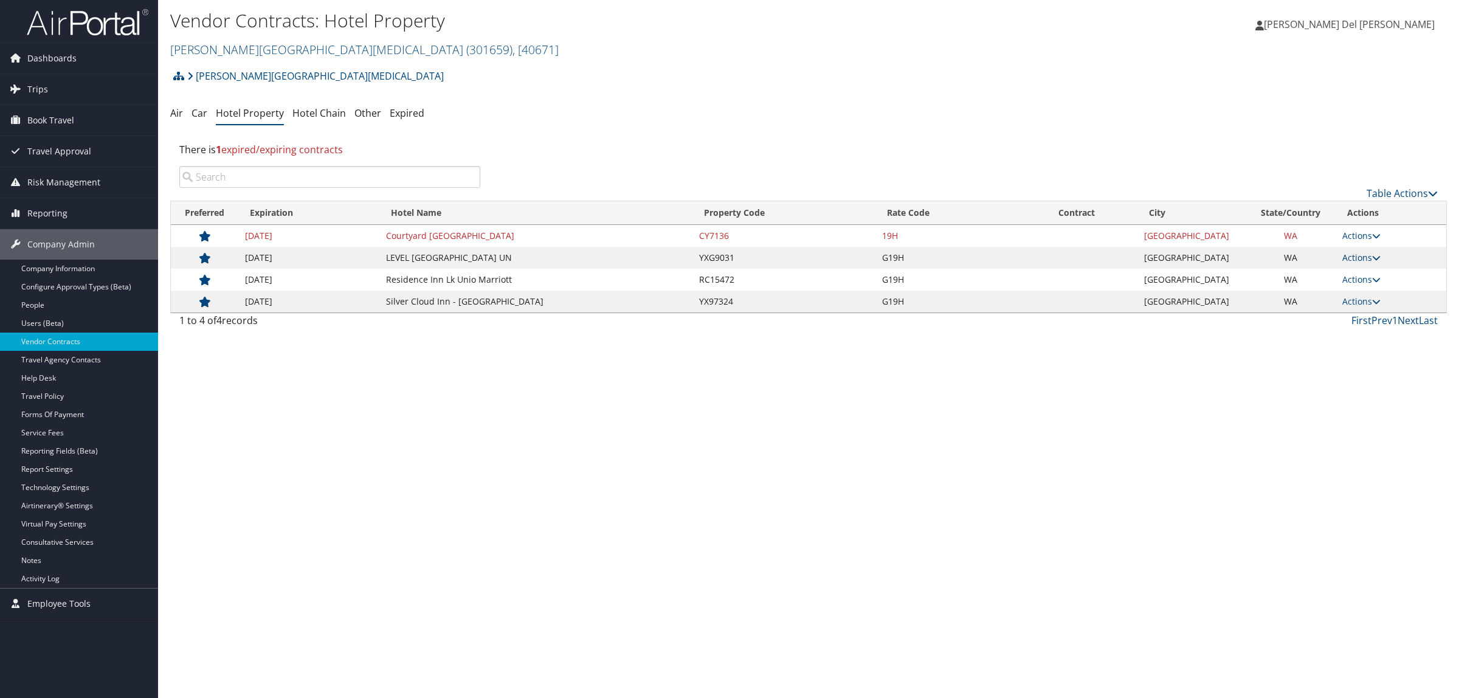
click at [1354, 257] on link "Actions" at bounding box center [1361, 258] width 38 height 12
click at [1379, 292] on link "Edit" at bounding box center [1373, 296] width 66 height 21
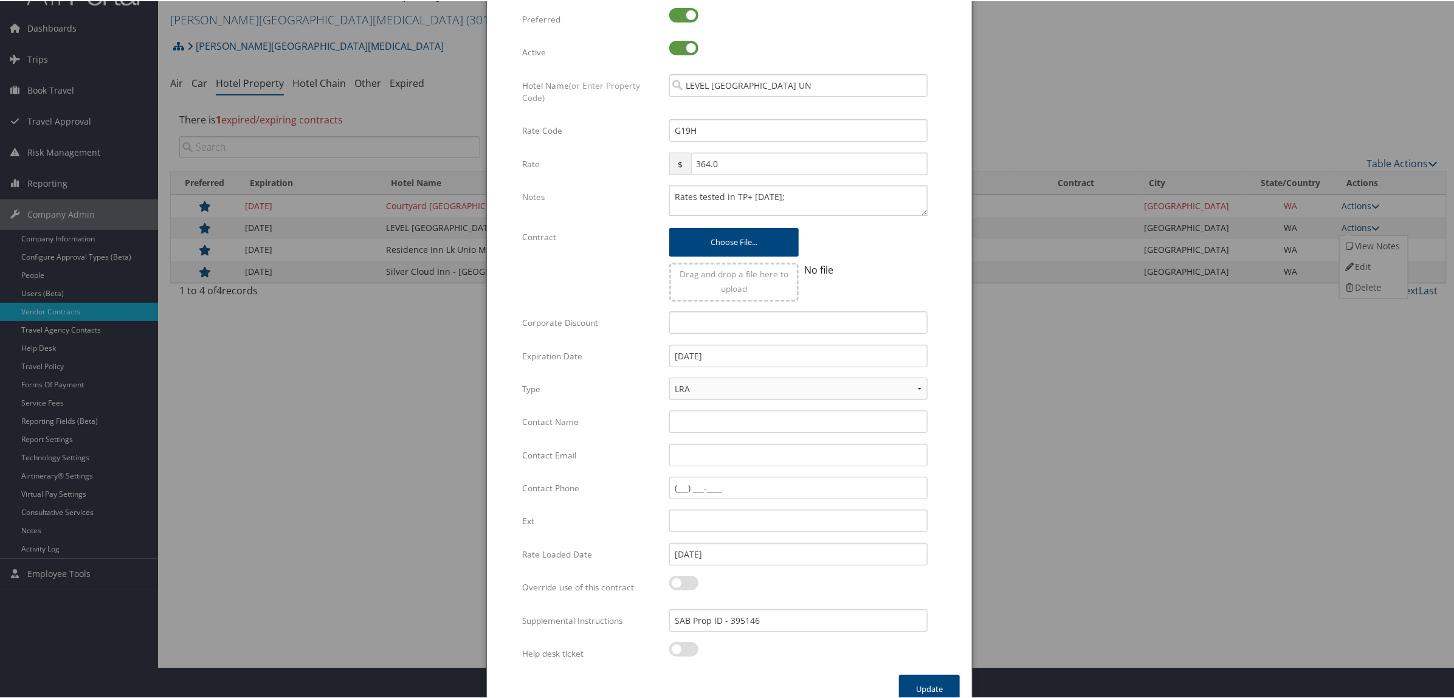
scroll to position [47, 0]
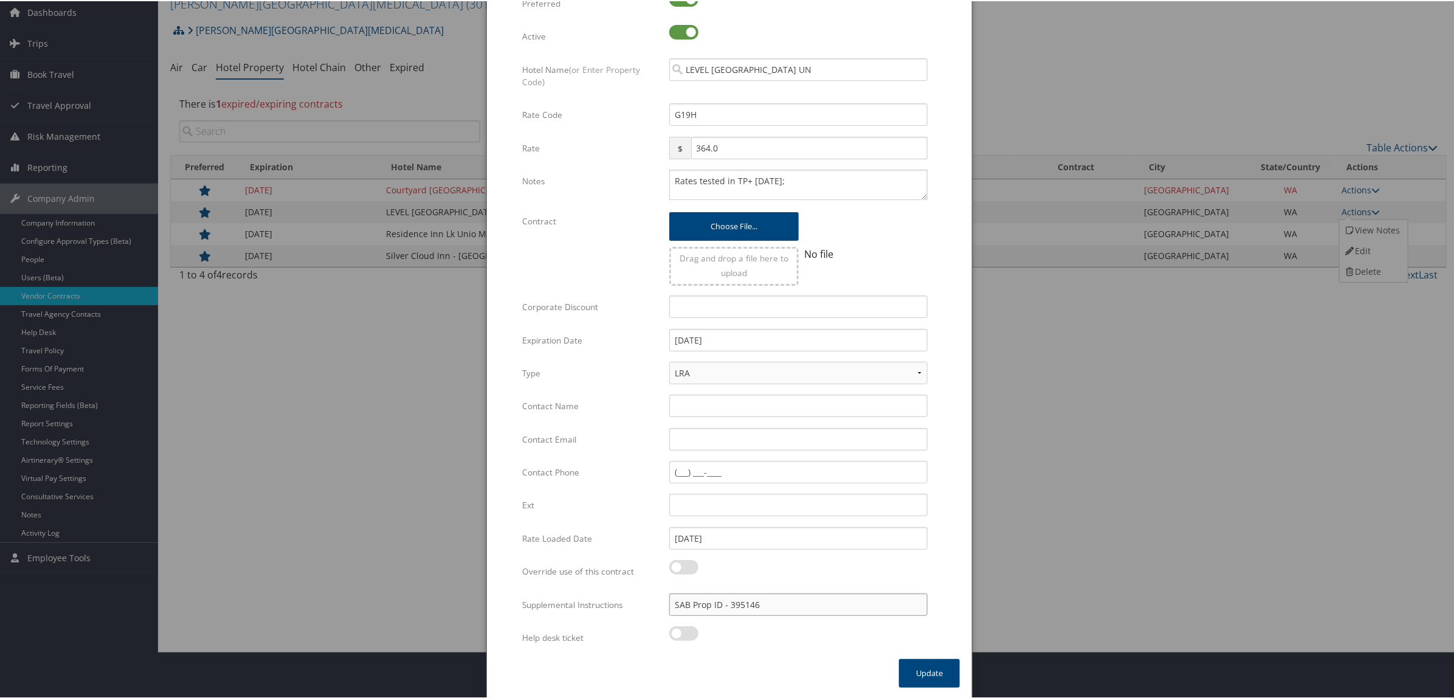
drag, startPoint x: 767, startPoint y: 605, endPoint x: 731, endPoint y: 604, distance: 36.5
click at [731, 604] on input "SAB Prop ID - 395146" at bounding box center [798, 603] width 258 height 22
drag, startPoint x: 793, startPoint y: 70, endPoint x: 630, endPoint y: 75, distance: 163.0
click at [630, 75] on div "Hotel Name (or Enter Property Code) LEVEL SOUTH LAKE UN Multiple values The sel…" at bounding box center [729, 80] width 415 height 46
drag, startPoint x: 1250, startPoint y: 47, endPoint x: 1225, endPoint y: 16, distance: 39.7
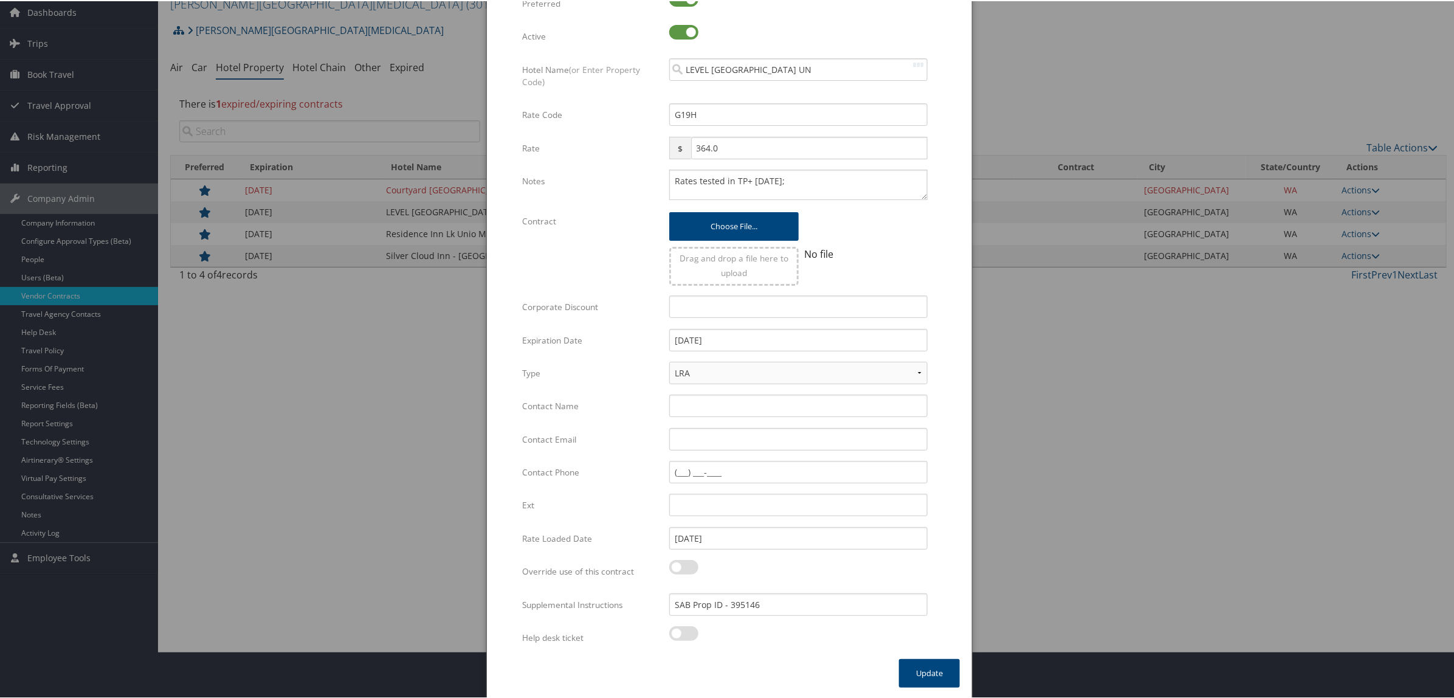
click at [1248, 47] on div at bounding box center [729, 349] width 1459 height 698
click at [691, 439] on input "Contact Email" at bounding box center [798, 438] width 258 height 22
paste input "osluguestservices@stayinglevel.com"
type input "osluguestservices@stayinglevel.com"
click at [912, 673] on button "Update" at bounding box center [929, 672] width 61 height 29
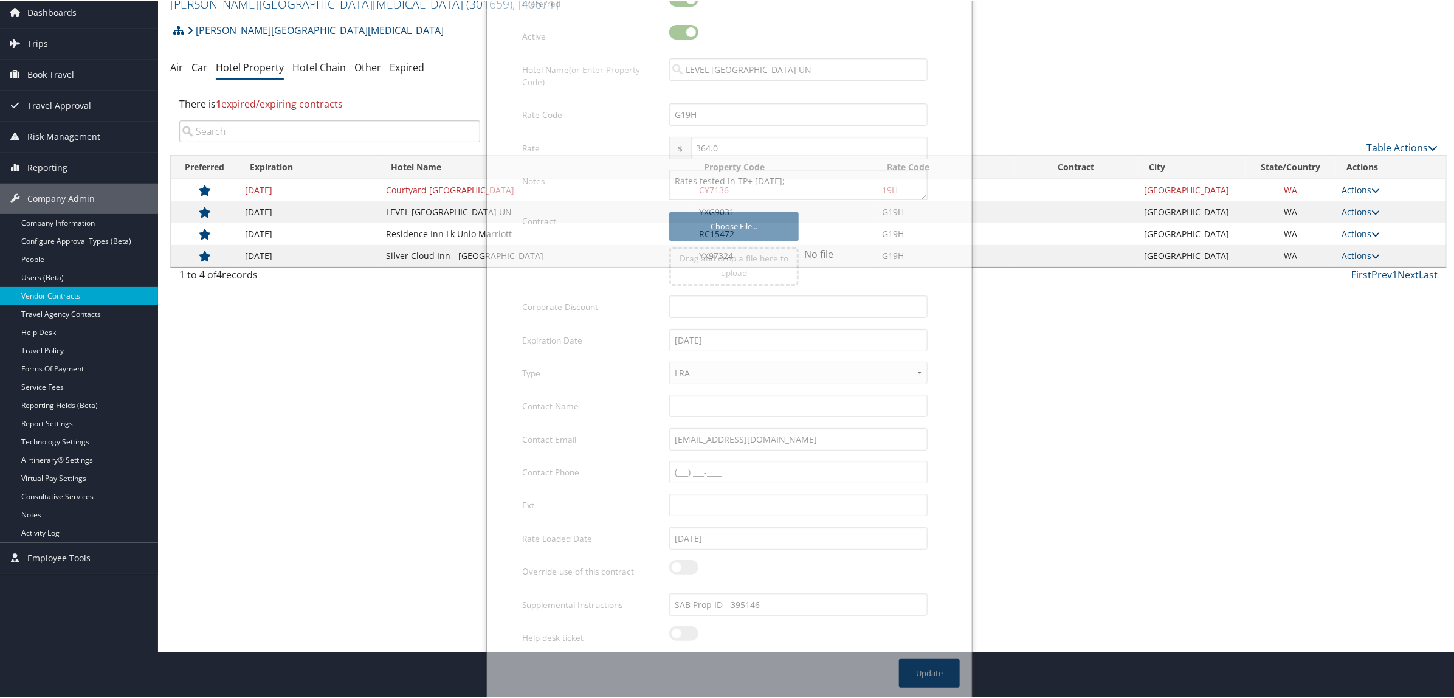
scroll to position [0, 0]
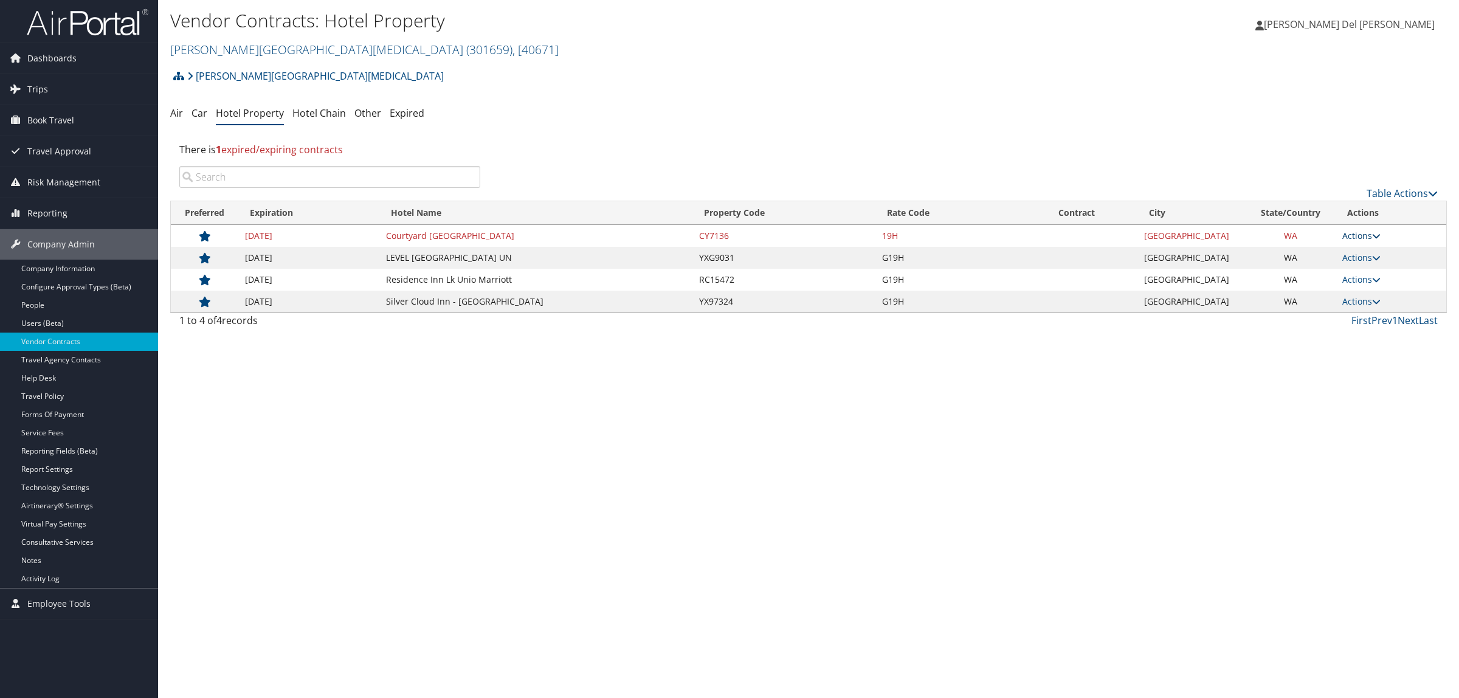
click at [1360, 231] on link "Actions" at bounding box center [1361, 236] width 38 height 12
click at [1348, 272] on icon at bounding box center [1349, 274] width 11 height 9
select select "NLRA"
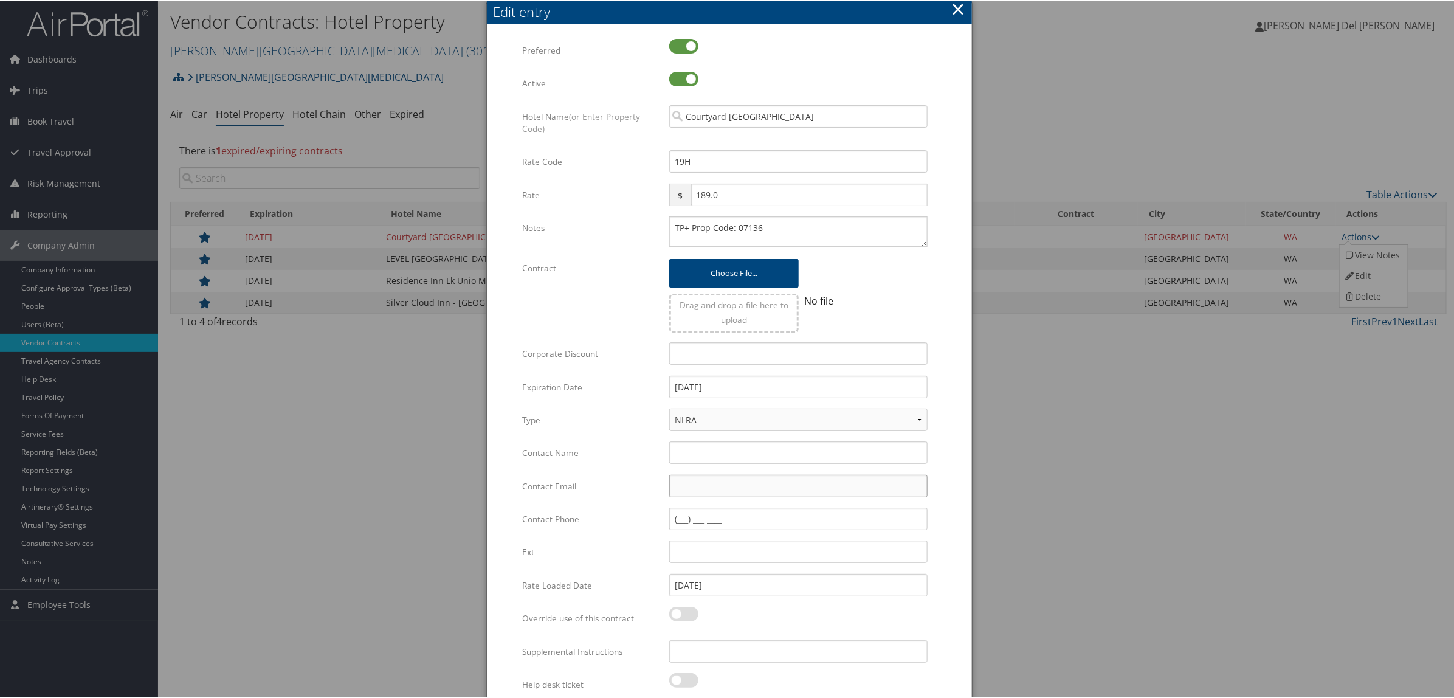
click at [695, 487] on input "Contact Email" at bounding box center [798, 484] width 258 height 22
paste input "gerald.lamontagne@marriott.com"
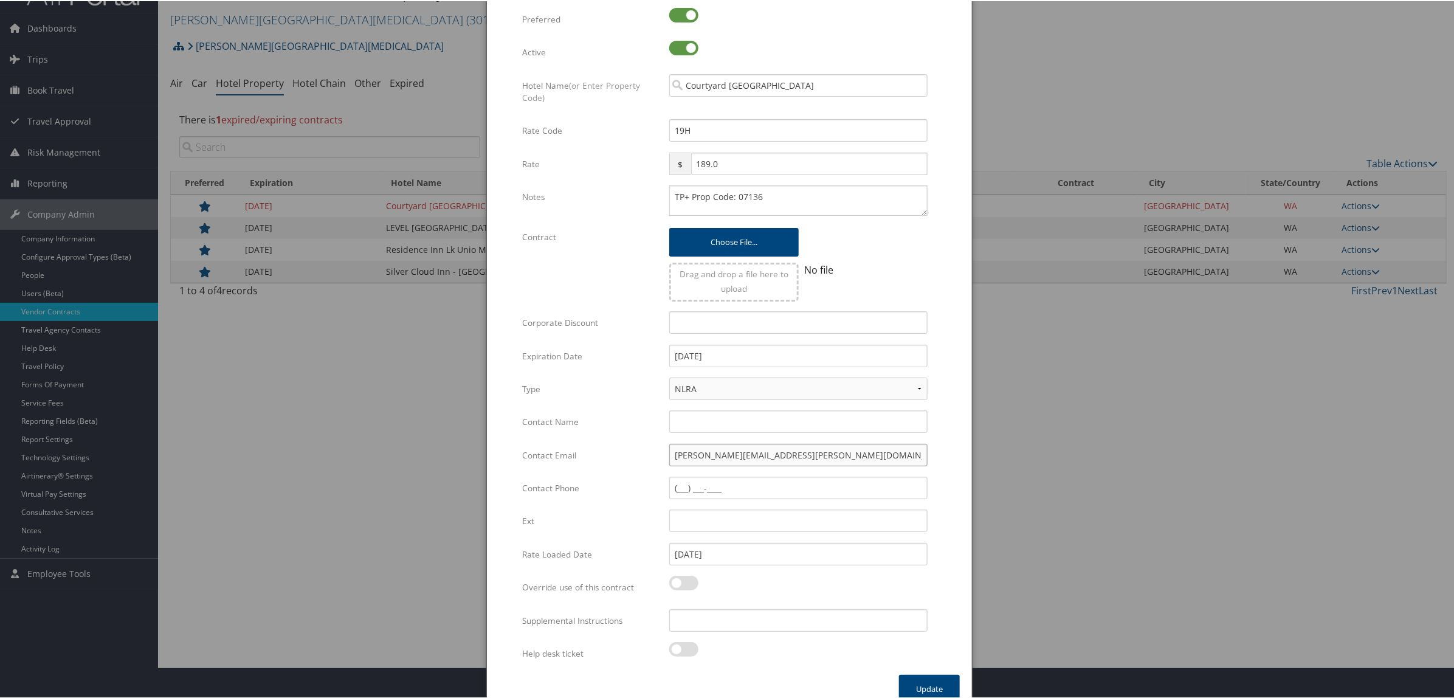
scroll to position [47, 0]
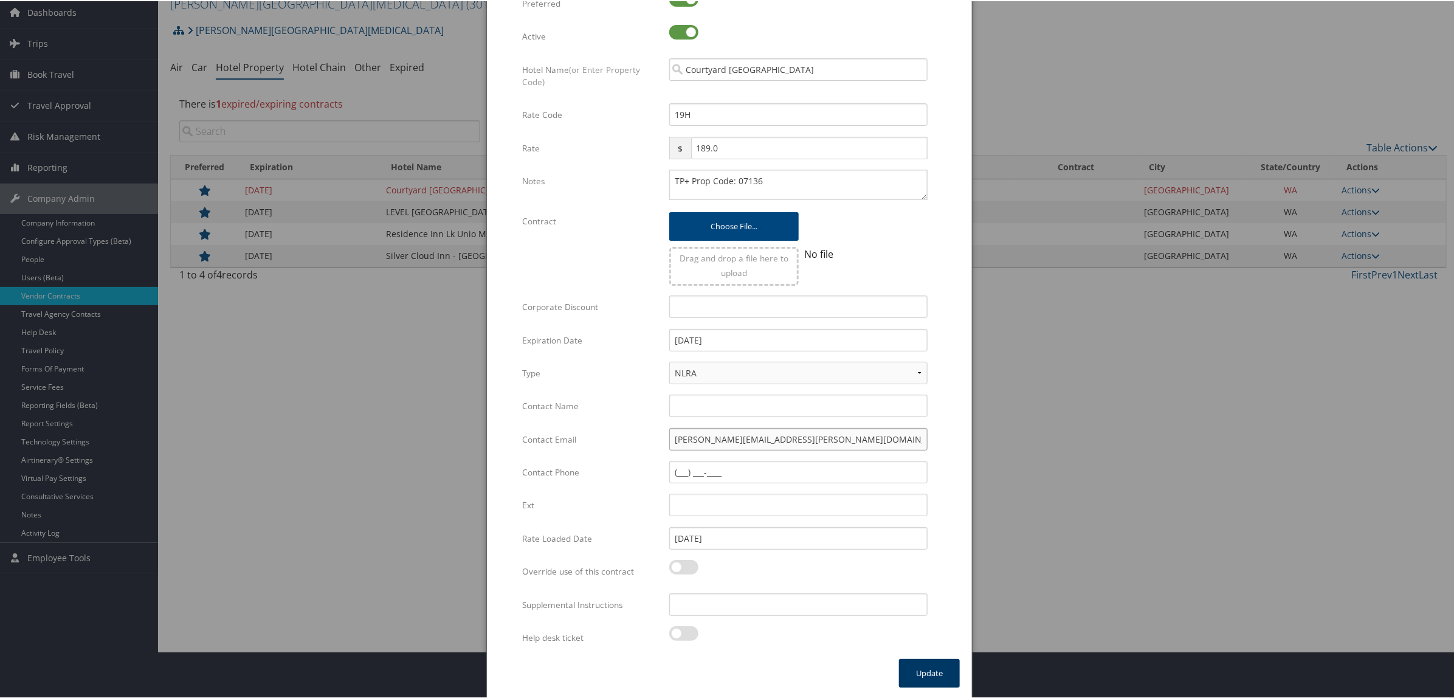
type input "gerald.lamontagne@marriott.com"
click at [929, 676] on button "Update" at bounding box center [929, 672] width 61 height 29
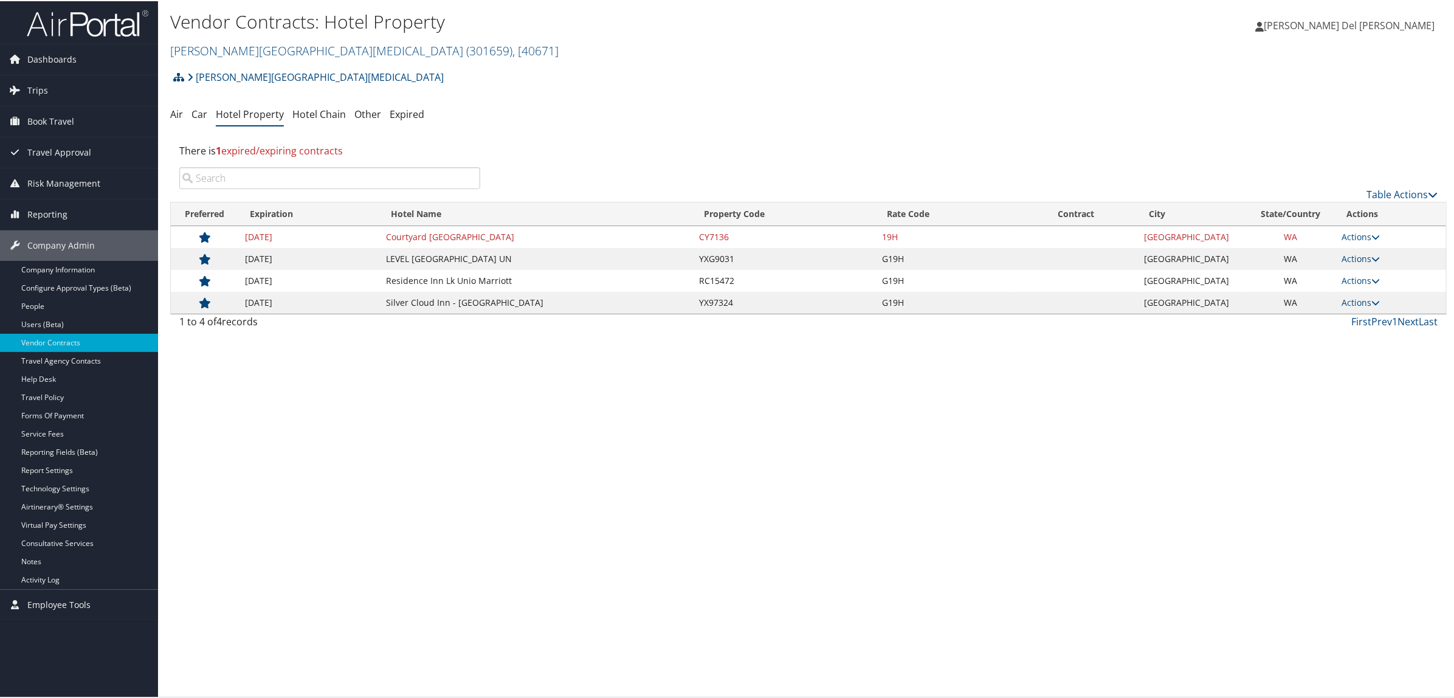
scroll to position [0, 0]
click at [1349, 280] on link "Actions" at bounding box center [1361, 280] width 38 height 12
click at [1356, 320] on link "Edit" at bounding box center [1373, 318] width 66 height 21
select select "NLRA"
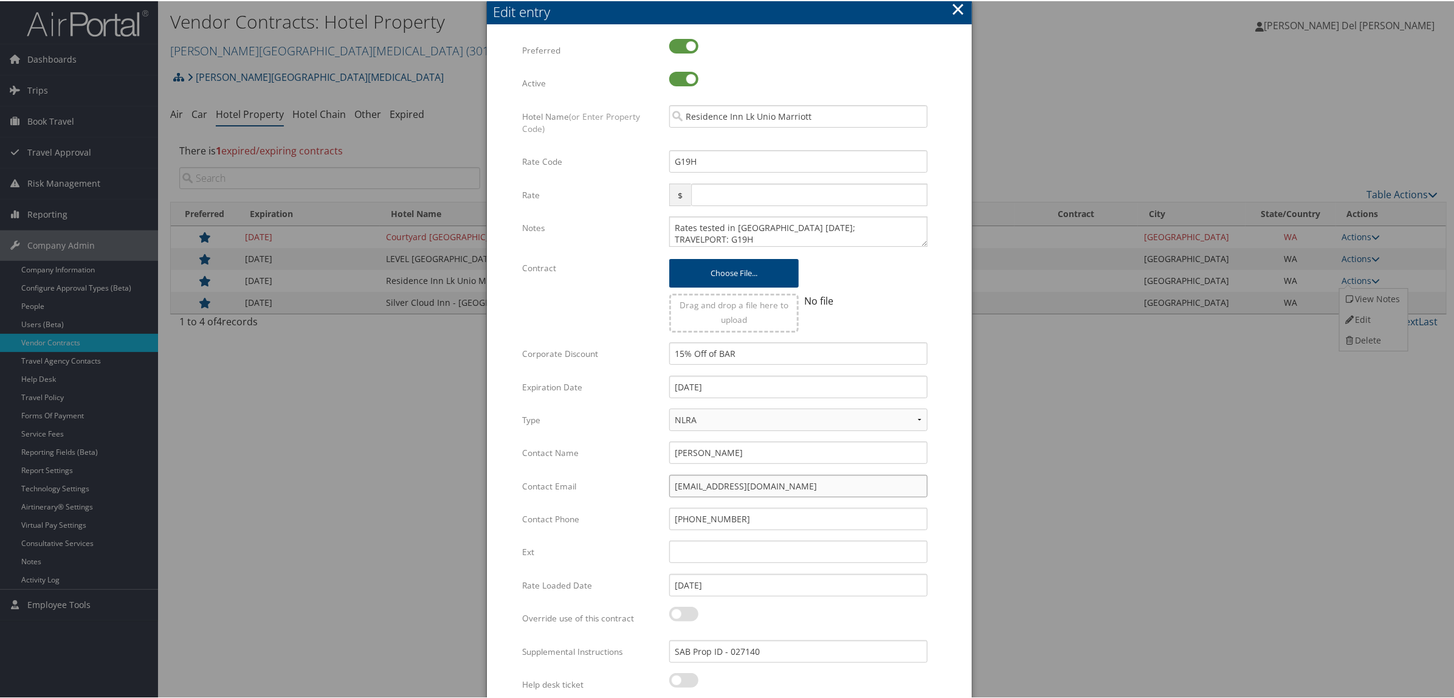
drag, startPoint x: 785, startPoint y: 485, endPoint x: 626, endPoint y: 481, distance: 159.3
click at [626, 481] on div "Contact Email nblack@innventures.com Multiple values The selected items contain…" at bounding box center [729, 489] width 415 height 33
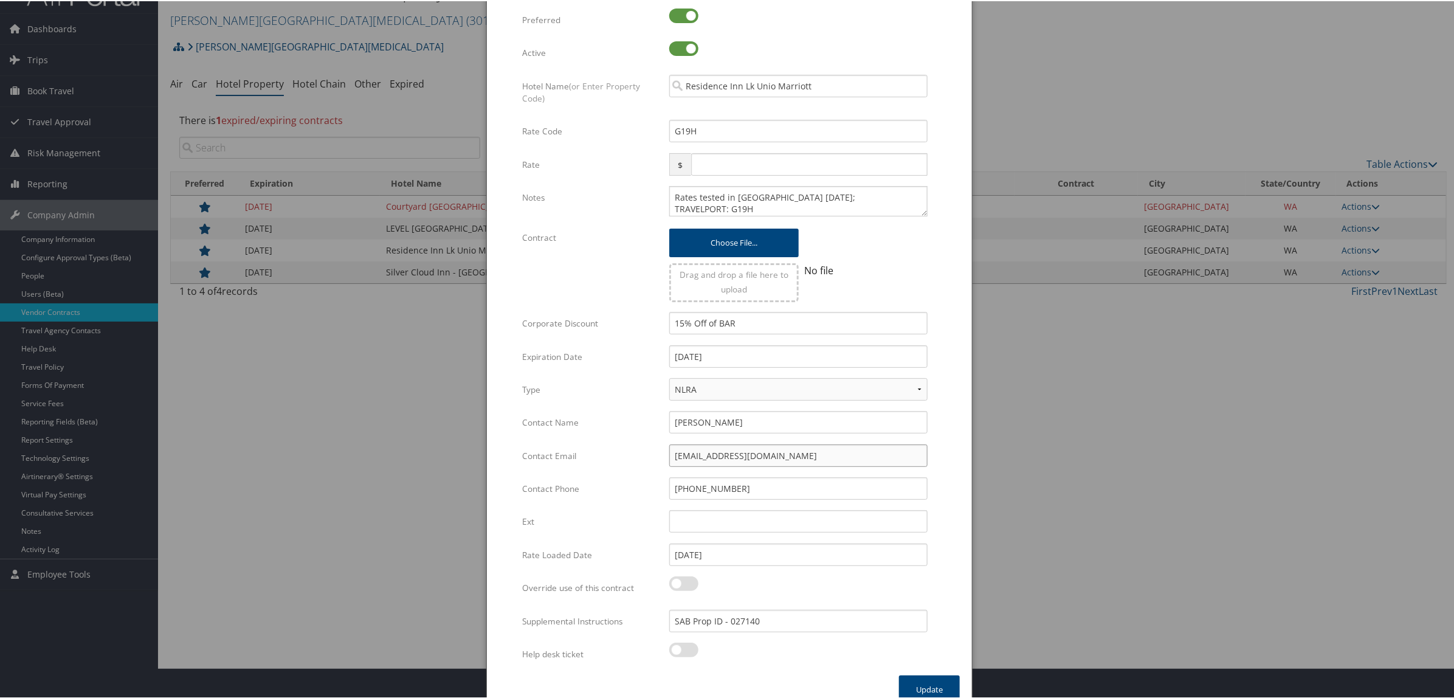
scroll to position [47, 0]
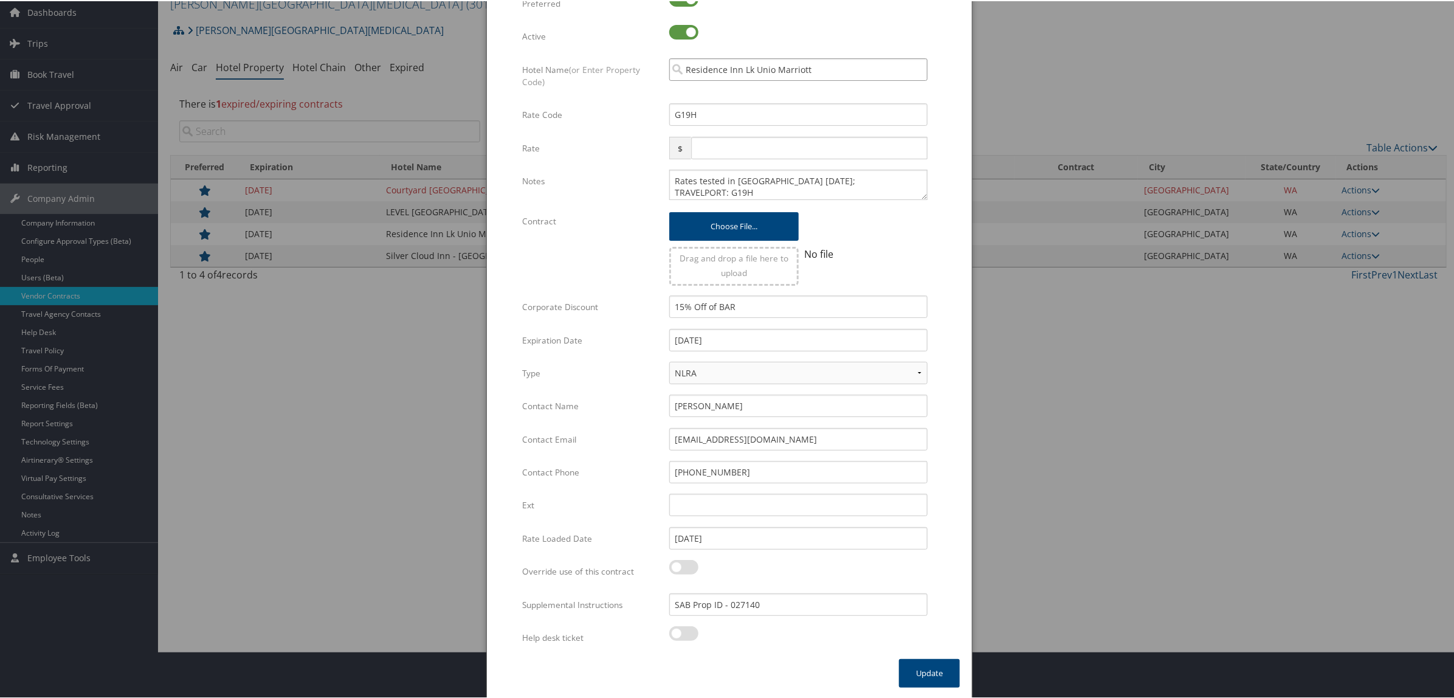
drag, startPoint x: 812, startPoint y: 67, endPoint x: 676, endPoint y: 72, distance: 136.2
click at [676, 72] on input "Residence Inn Lk Unio Marriott" at bounding box center [798, 68] width 258 height 22
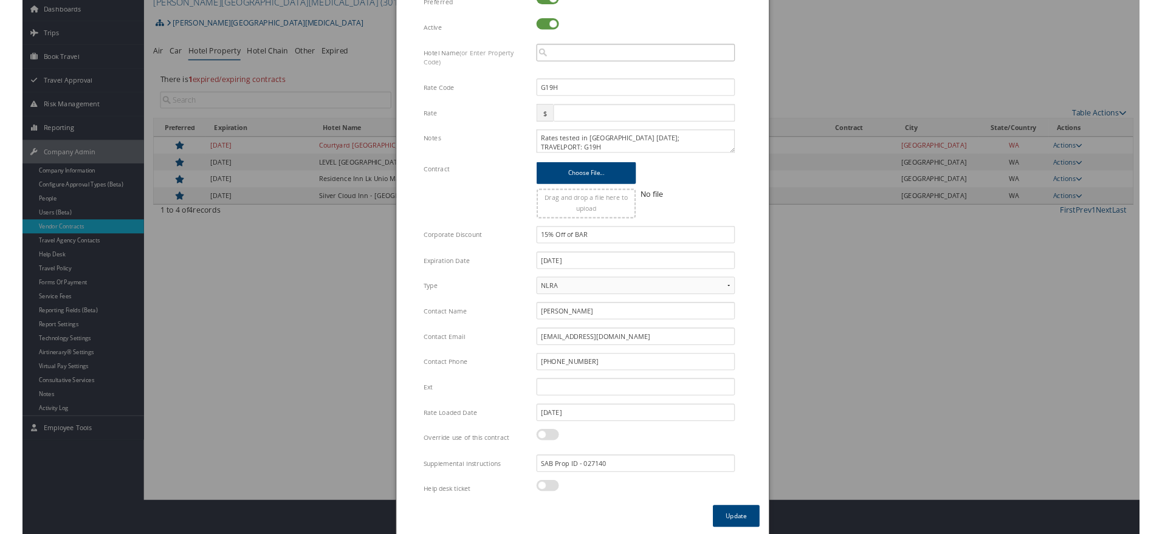
scroll to position [0, 0]
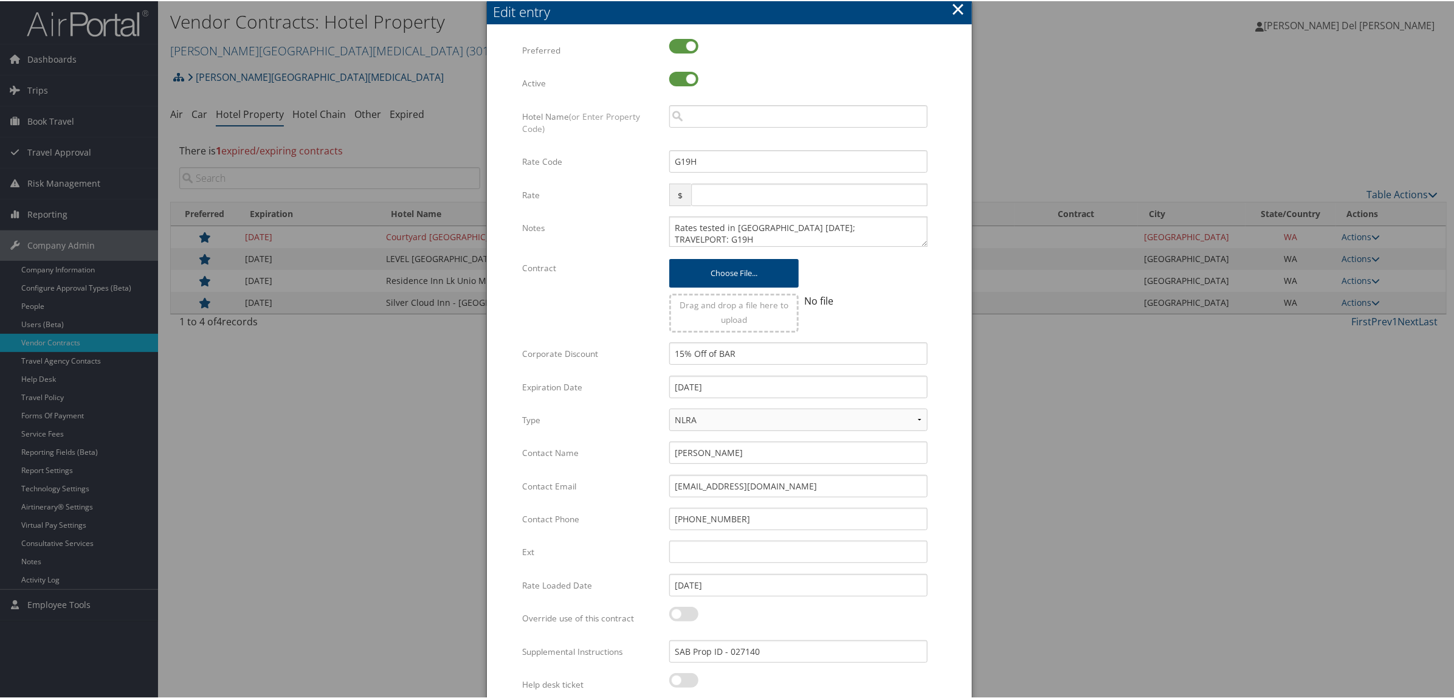
click at [952, 7] on button "×" at bounding box center [958, 8] width 14 height 24
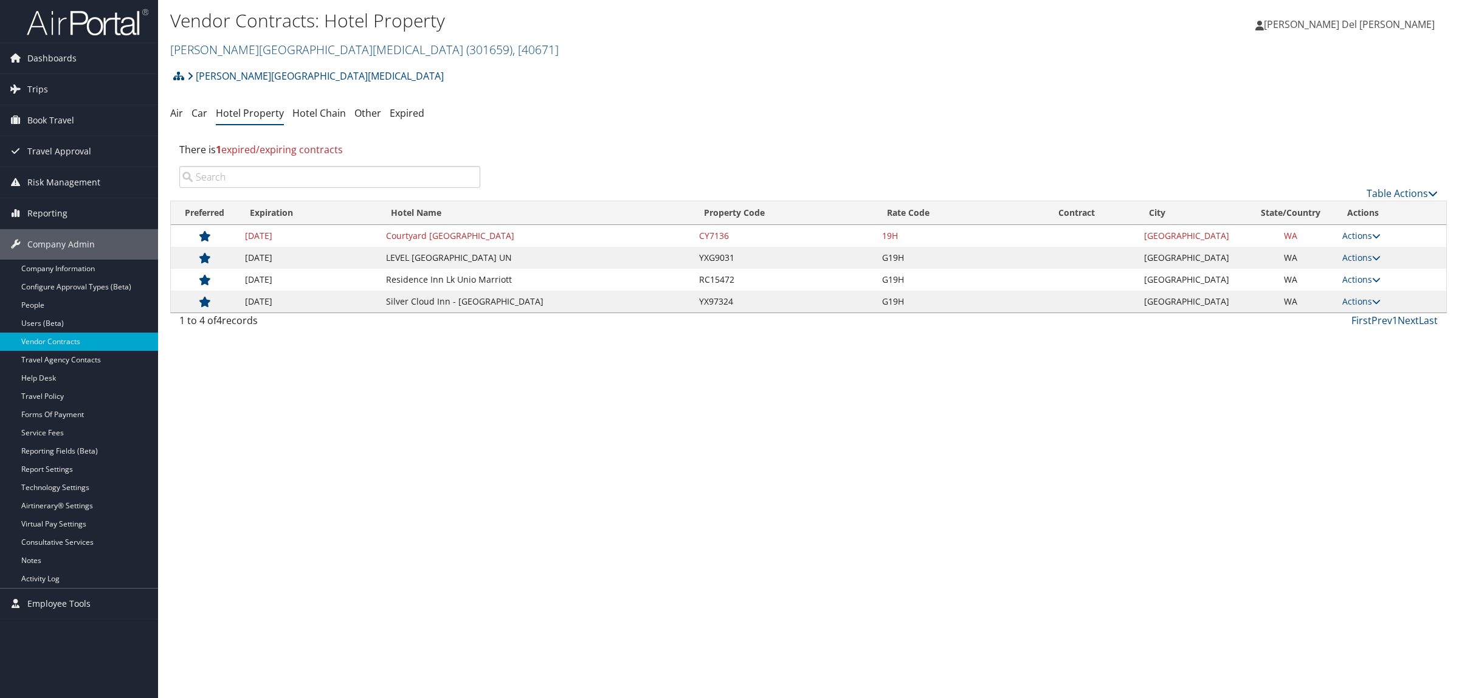
drag, startPoint x: 539, startPoint y: 281, endPoint x: 383, endPoint y: 274, distance: 156.4
click at [384, 277] on tr "12/31/2025 Residence Inn Lk Unio Marriott RC15472 G19H Seattle WA Actions View …" at bounding box center [808, 280] width 1275 height 22
copy tr "Residence Inn Lk Unio Marriott"
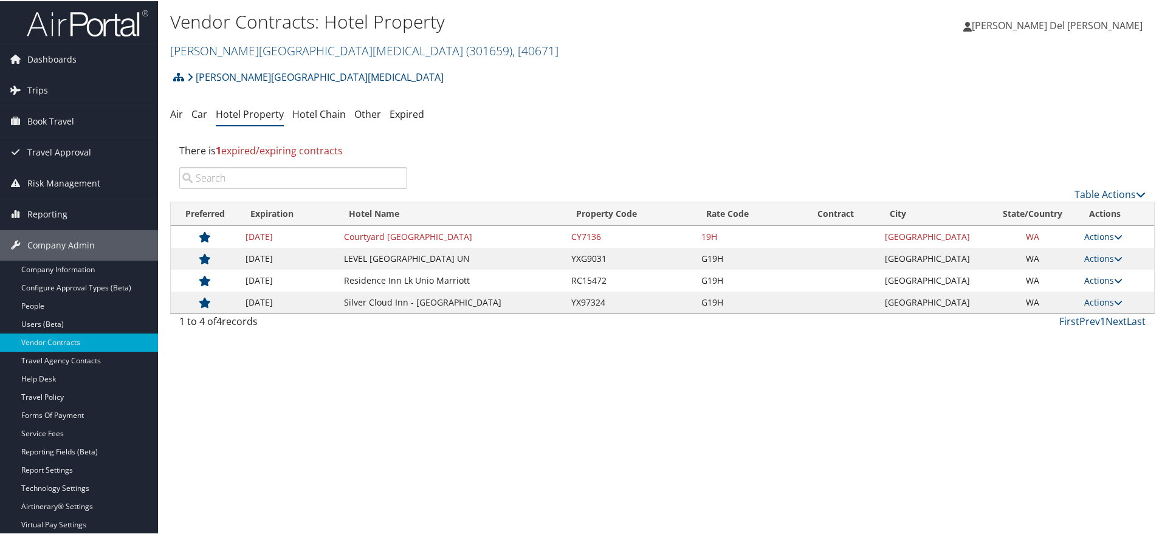
click at [1092, 278] on link "Actions" at bounding box center [1103, 280] width 38 height 12
click at [1099, 320] on link "Edit" at bounding box center [1109, 318] width 66 height 21
select select "NLRA"
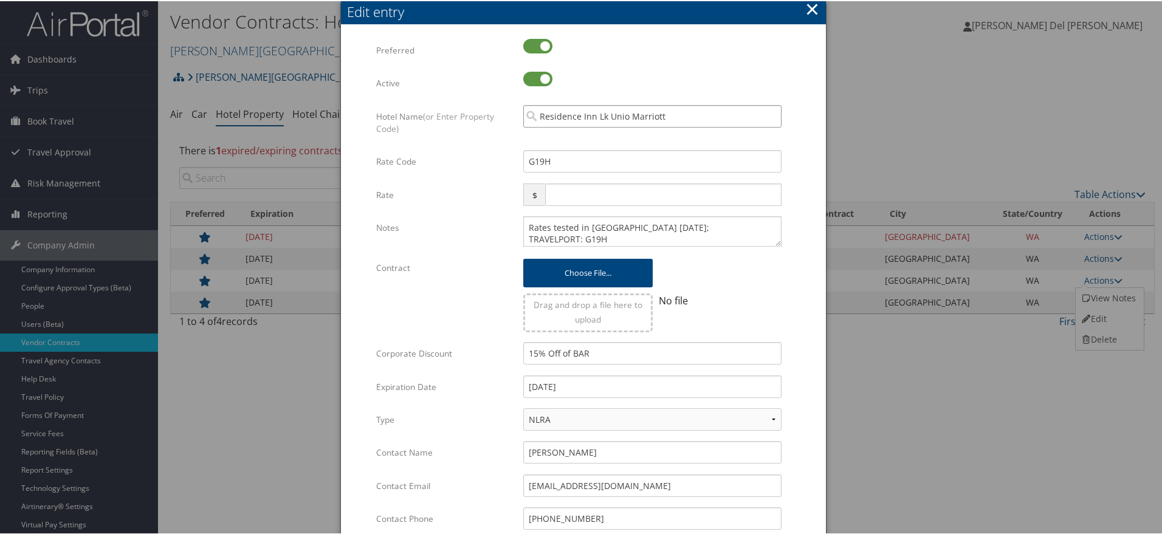
click at [669, 115] on input "Residence Inn Lk Unio Marriott" at bounding box center [652, 115] width 258 height 22
click at [814, 6] on button "×" at bounding box center [812, 8] width 14 height 24
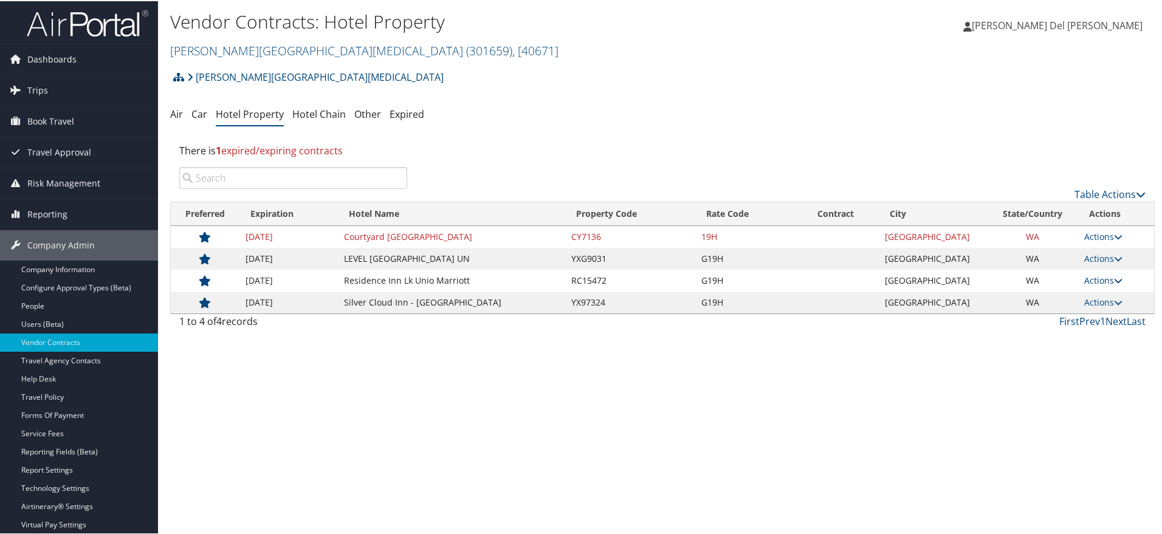
click at [1090, 281] on link "Actions" at bounding box center [1103, 280] width 38 height 12
click at [1090, 320] on icon at bounding box center [1086, 318] width 11 height 9
select select "NLRA"
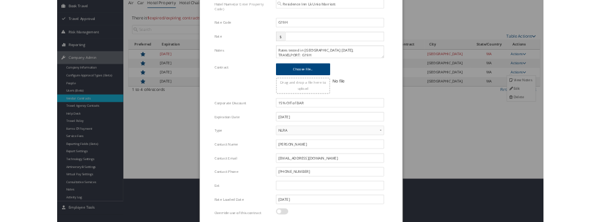
scroll to position [152, 0]
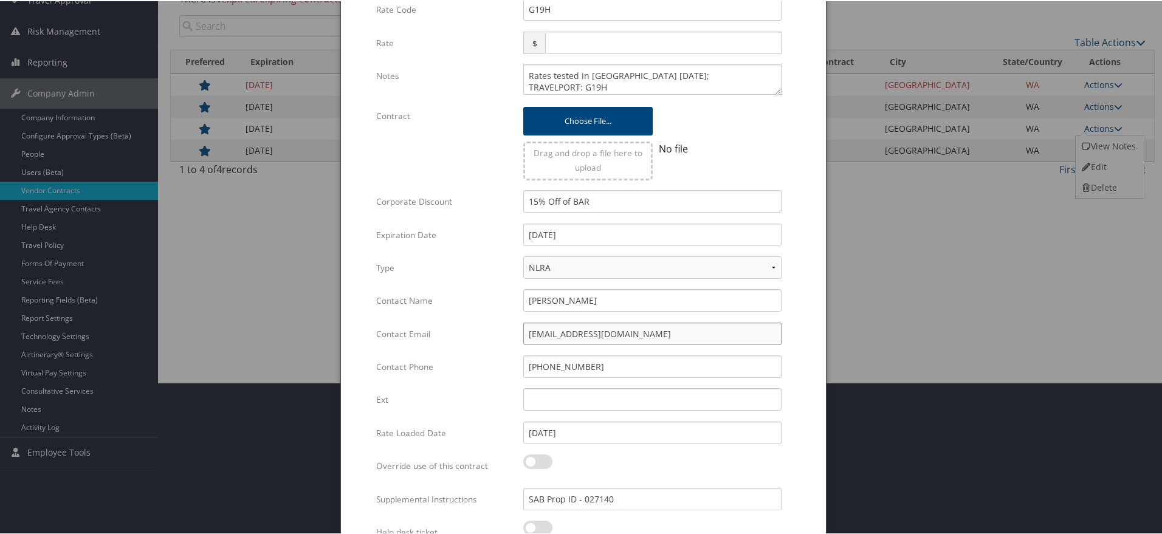
drag, startPoint x: 645, startPoint y: 332, endPoint x: 480, endPoint y: 322, distance: 166.3
click at [480, 322] on div "Contact Email nblack@innventures.com Multiple values The selected items contain…" at bounding box center [583, 338] width 415 height 33
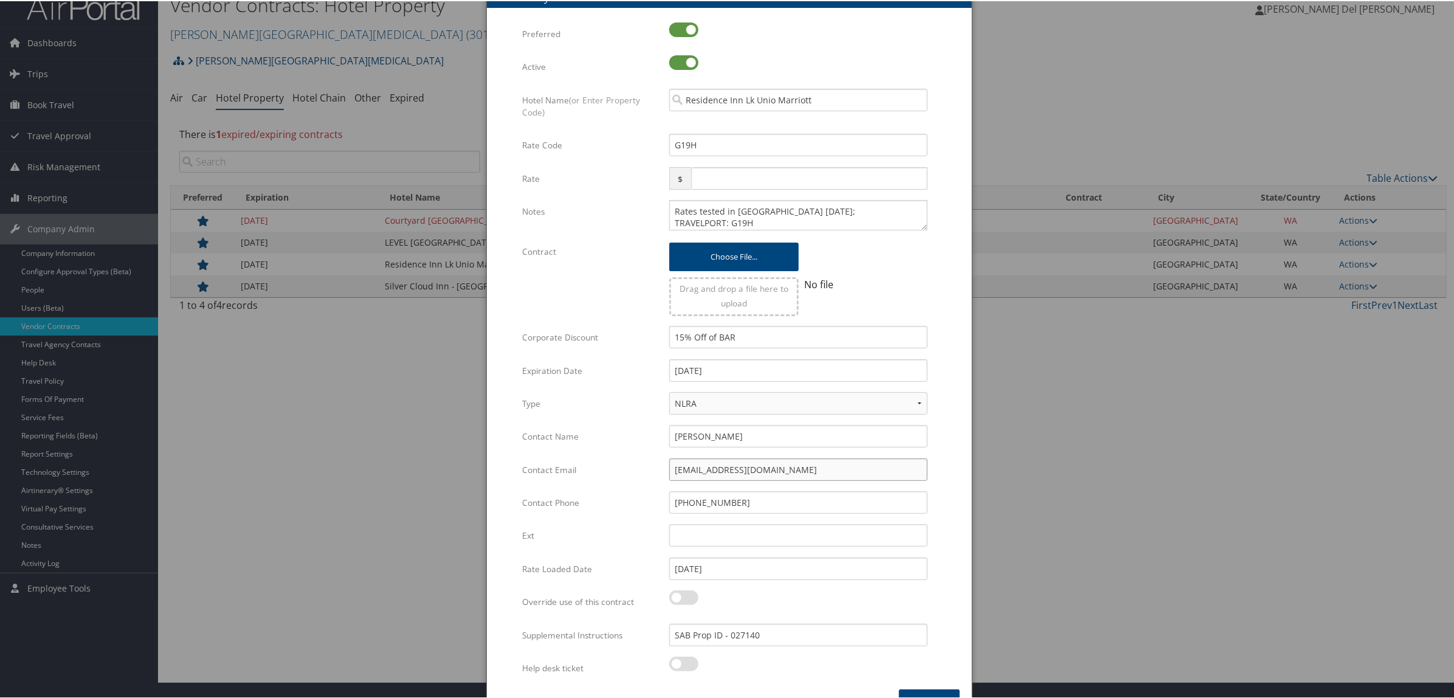
scroll to position [0, 0]
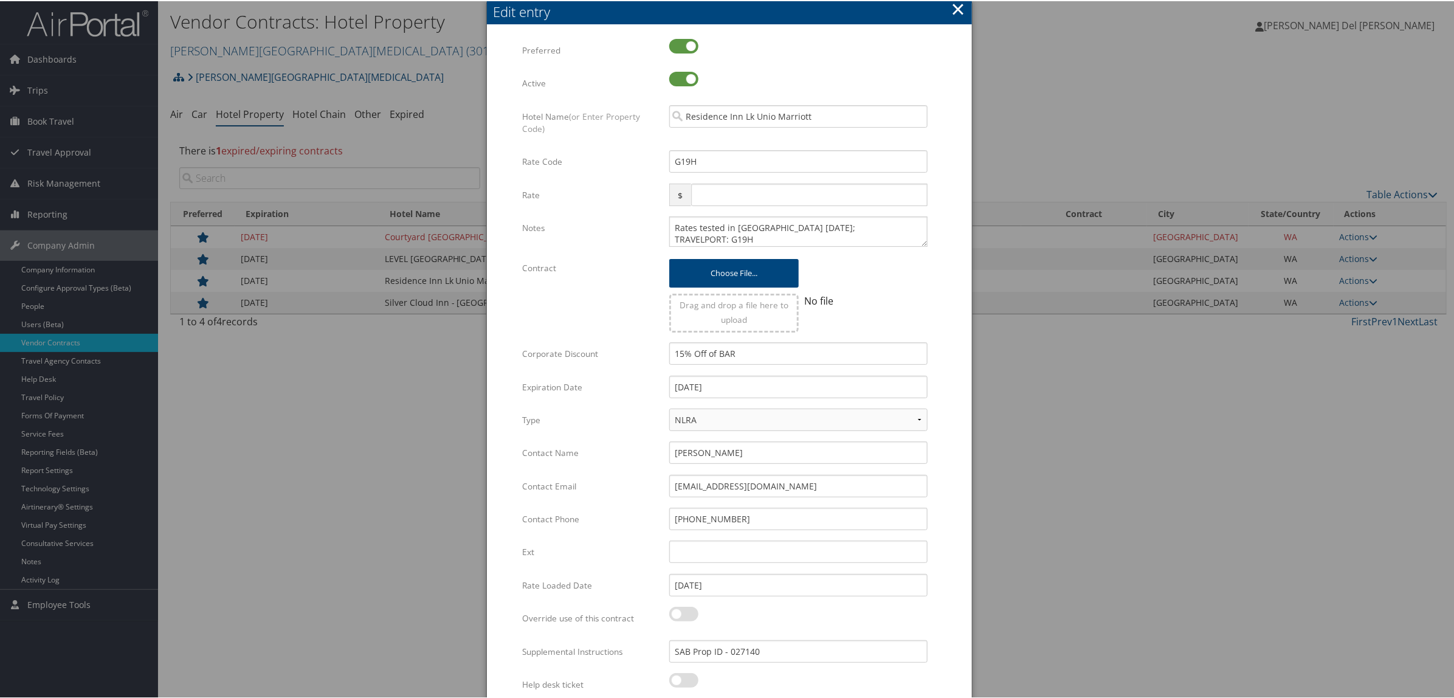
click at [955, 13] on button "×" at bounding box center [958, 8] width 14 height 24
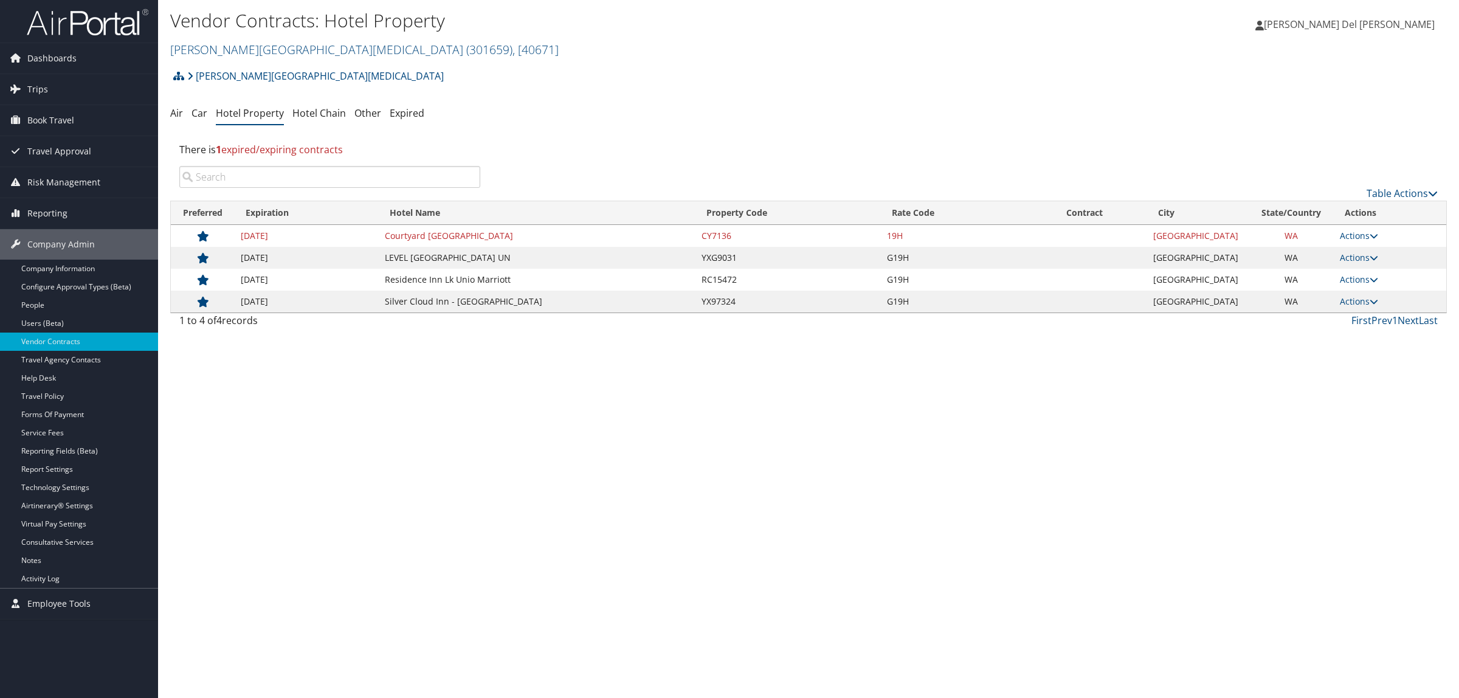
drag, startPoint x: 1362, startPoint y: 298, endPoint x: 1354, endPoint y: 314, distance: 18.2
click at [1362, 298] on link "Actions" at bounding box center [1359, 301] width 38 height 12
click at [1348, 339] on icon at bounding box center [1348, 340] width 11 height 9
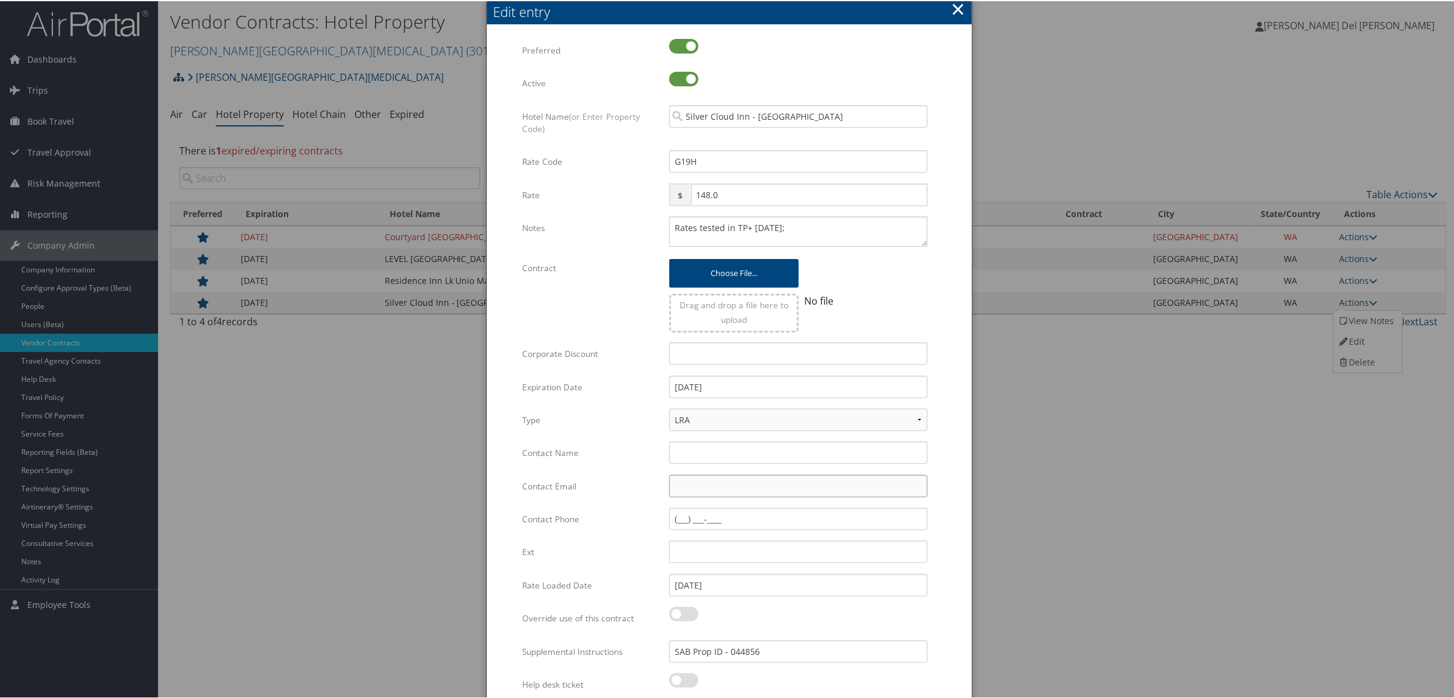
click at [681, 478] on input "Contact Email" at bounding box center [798, 484] width 258 height 22
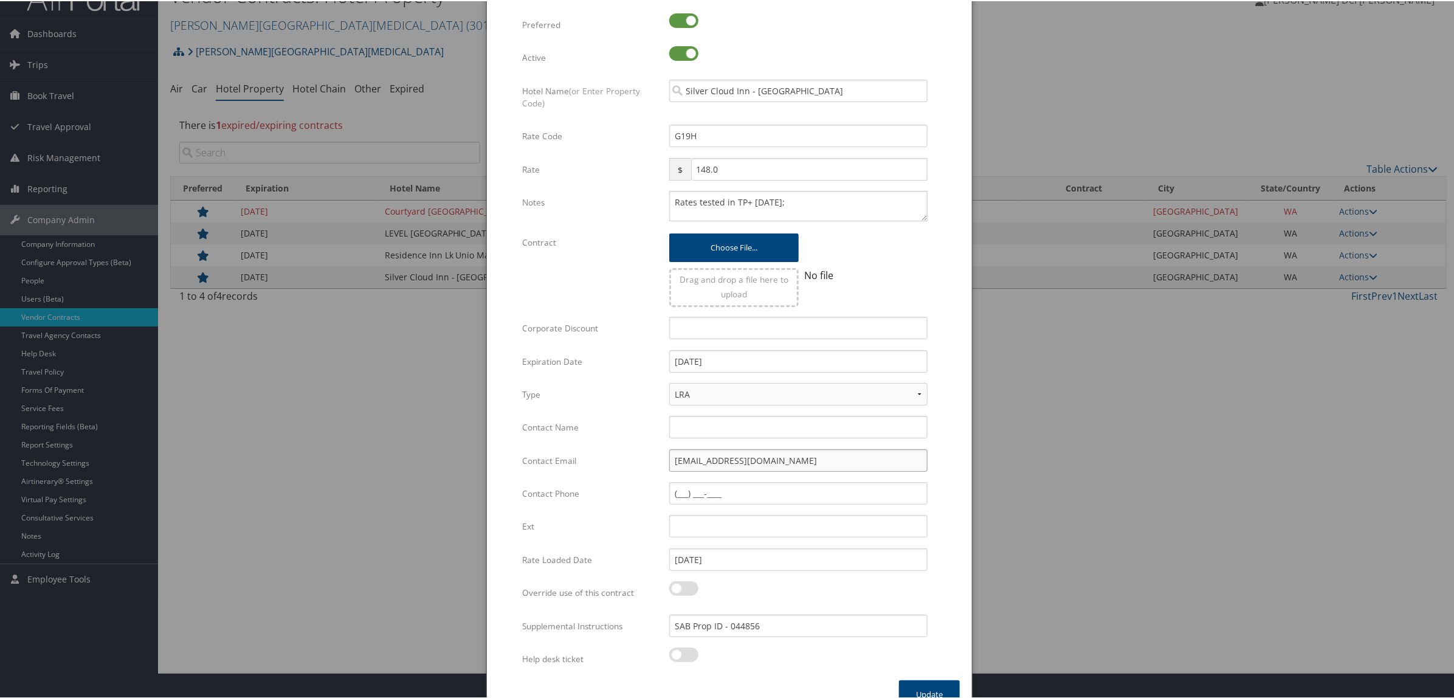
scroll to position [47, 0]
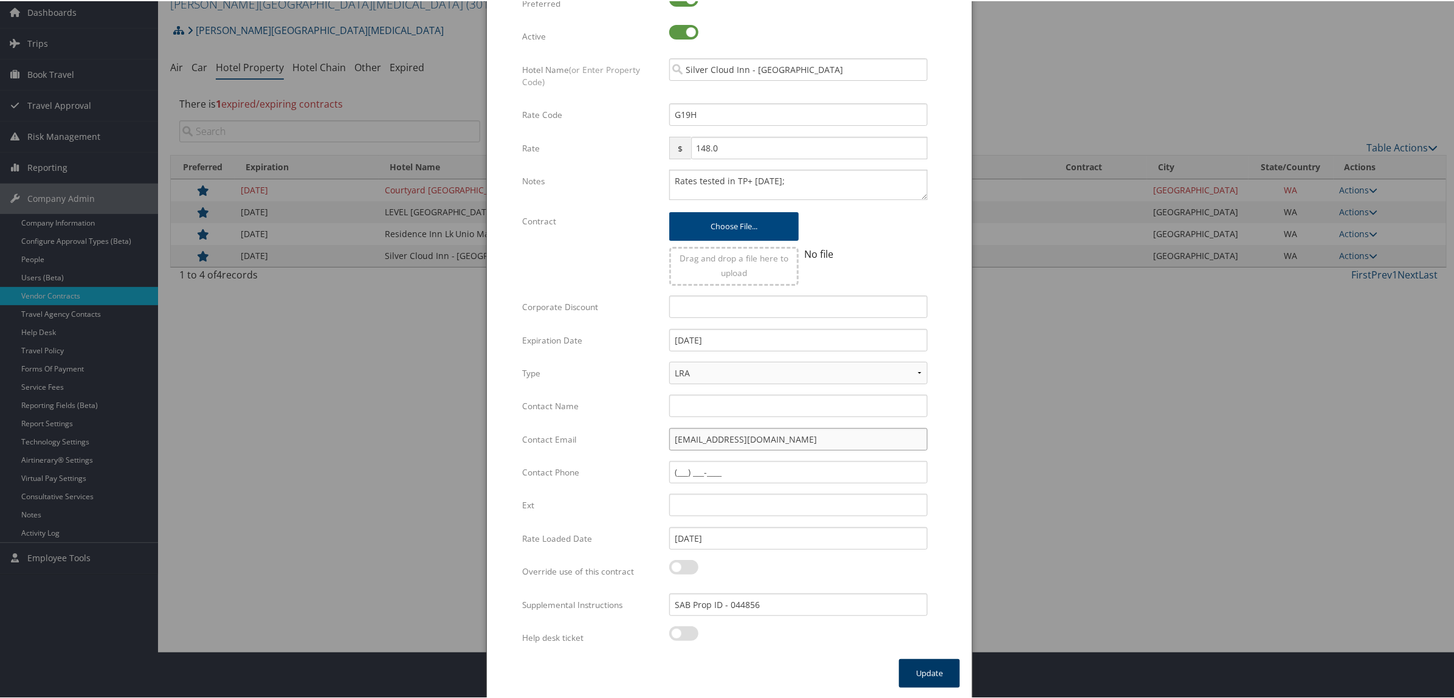
type input "jringer@silvercloud.com"
click at [927, 670] on button "Update" at bounding box center [929, 672] width 61 height 29
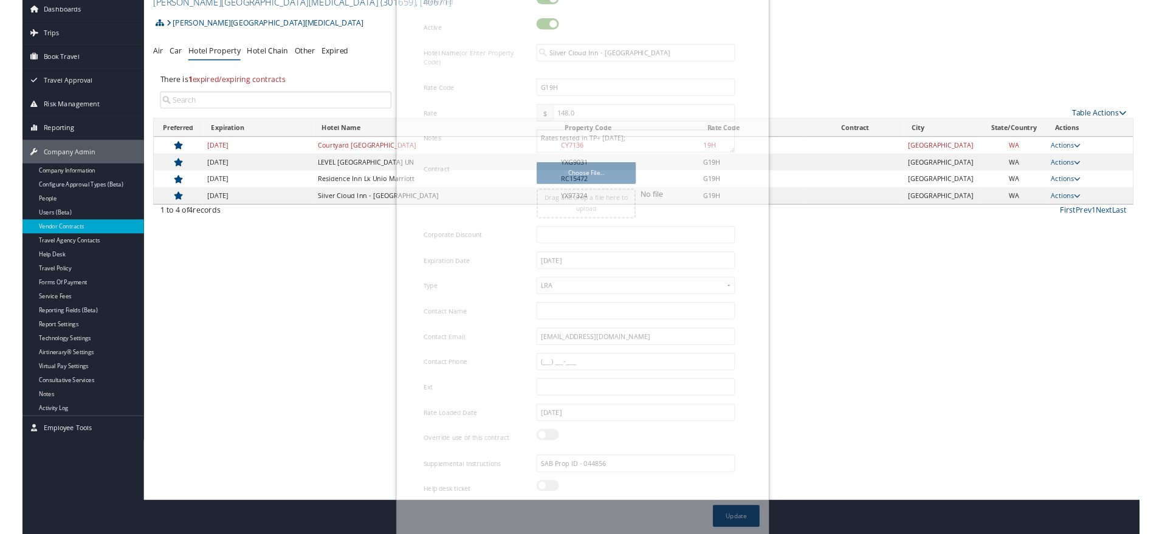
scroll to position [0, 0]
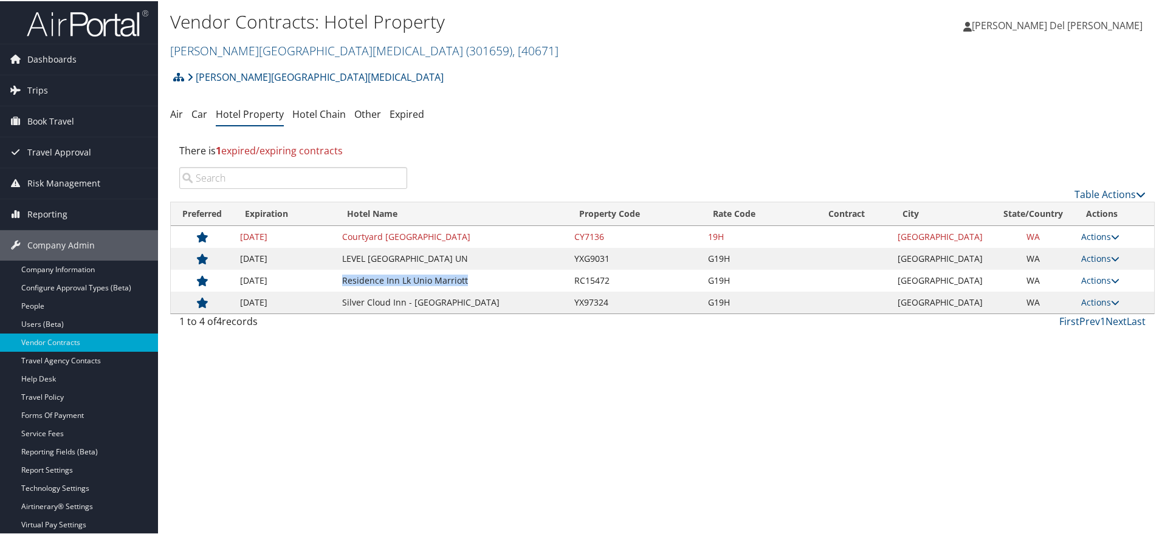
drag, startPoint x: 475, startPoint y: 284, endPoint x: 346, endPoint y: 284, distance: 128.2
click at [347, 282] on td "Residence Inn Lk Unio Marriott" at bounding box center [452, 280] width 232 height 22
copy td "Residence Inn Lk Unio Marriott"
click at [1083, 280] on link "Actions" at bounding box center [1100, 280] width 38 height 12
click at [1089, 318] on icon at bounding box center [1083, 318] width 11 height 9
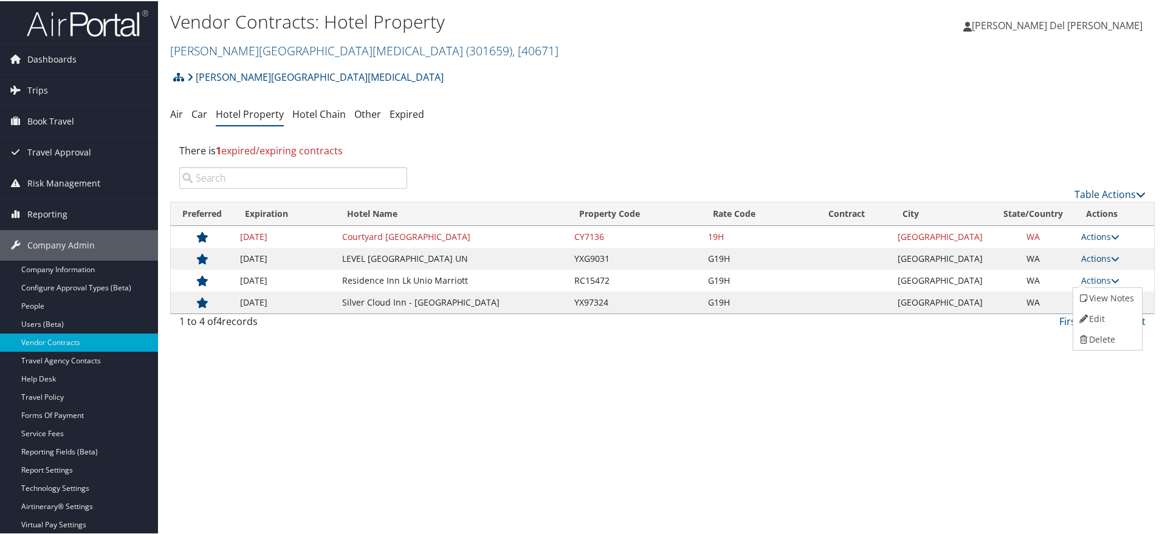
select select "NLRA"
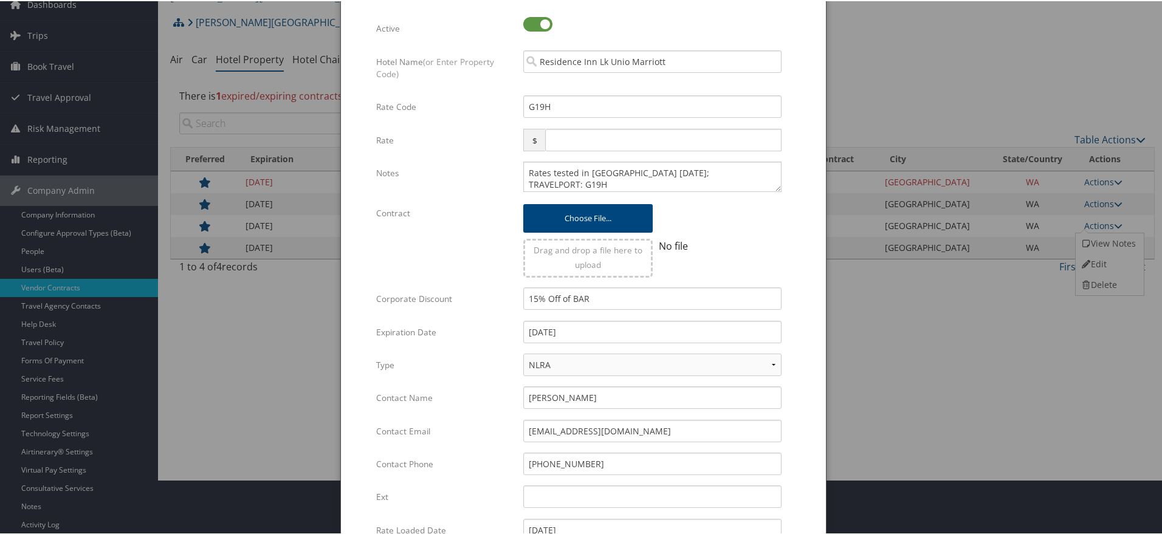
scroll to position [212, 0]
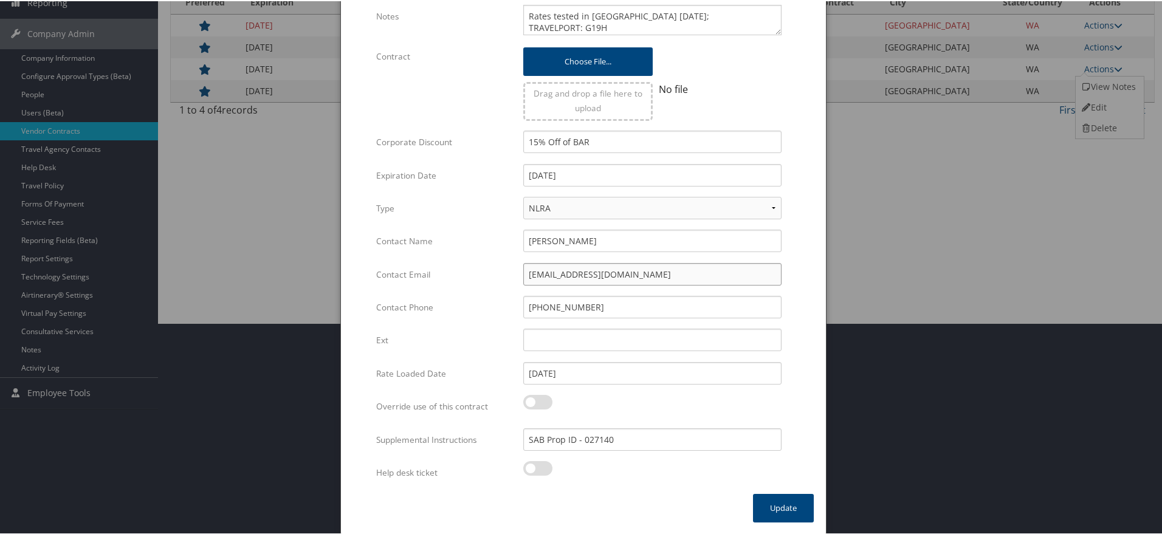
click at [653, 275] on input "nblack@innventures.com" at bounding box center [652, 273] width 258 height 22
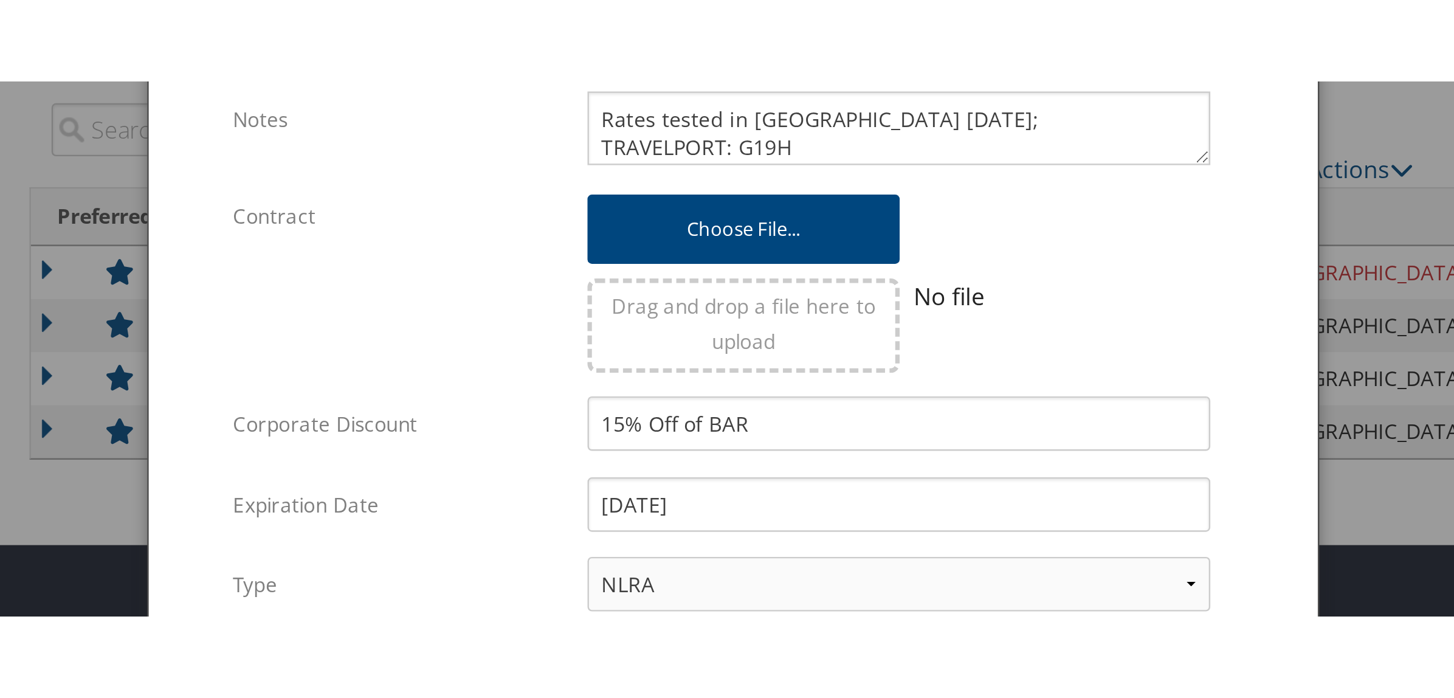
scroll to position [47, 0]
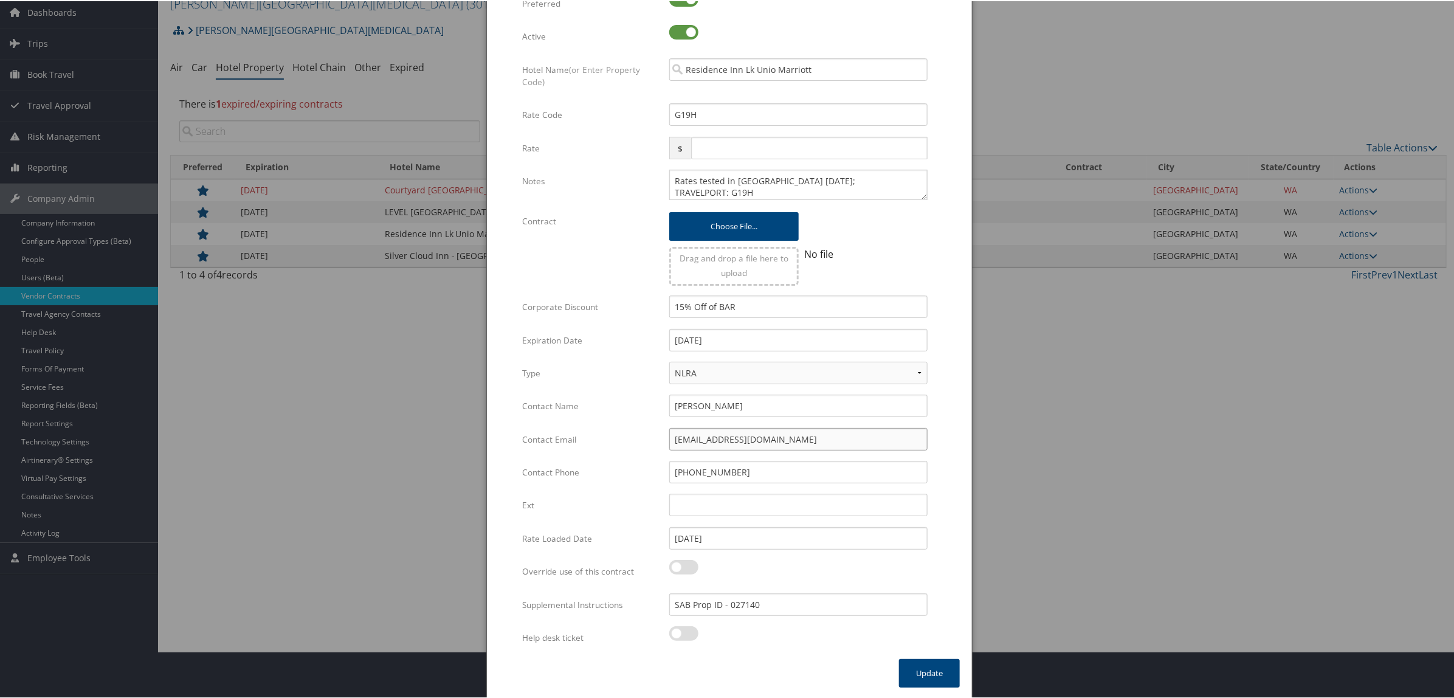
drag, startPoint x: 782, startPoint y: 439, endPoint x: 621, endPoint y: 436, distance: 160.5
click at [623, 438] on div "Contact Email nblack@innventures.com Multiple values The selected items contain…" at bounding box center [729, 443] width 415 height 33
paste input "ccolony"
type input "ccolony@innventures.com"
drag, startPoint x: 742, startPoint y: 399, endPoint x: 574, endPoint y: 409, distance: 167.4
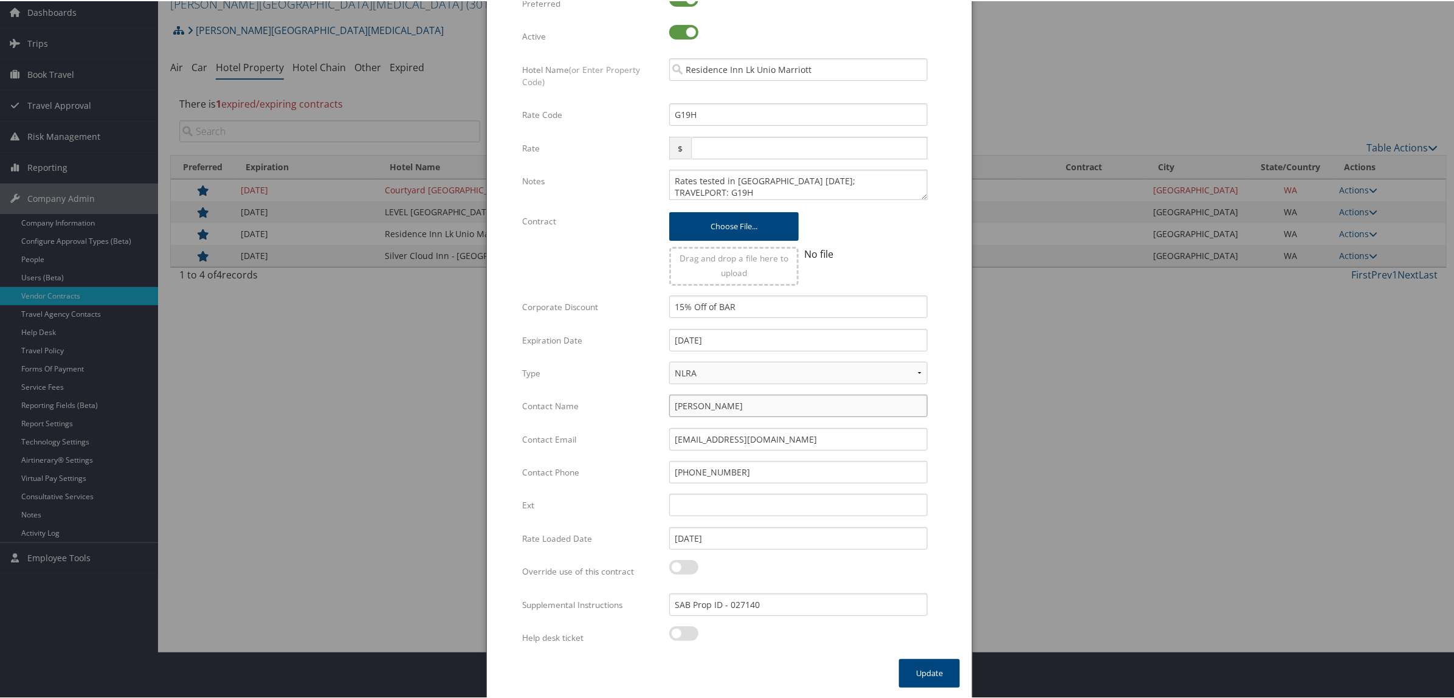
click at [575, 409] on div "Contact Name Nikki Black Multiple values The selected items contain different v…" at bounding box center [729, 409] width 415 height 33
type input "C"
click at [922, 675] on button "Update" at bounding box center [929, 672] width 61 height 29
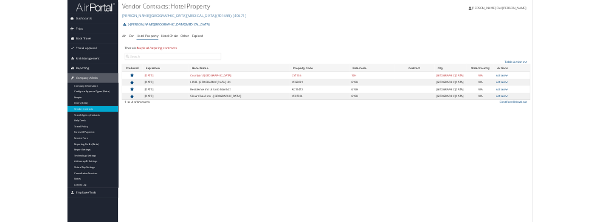
scroll to position [0, 0]
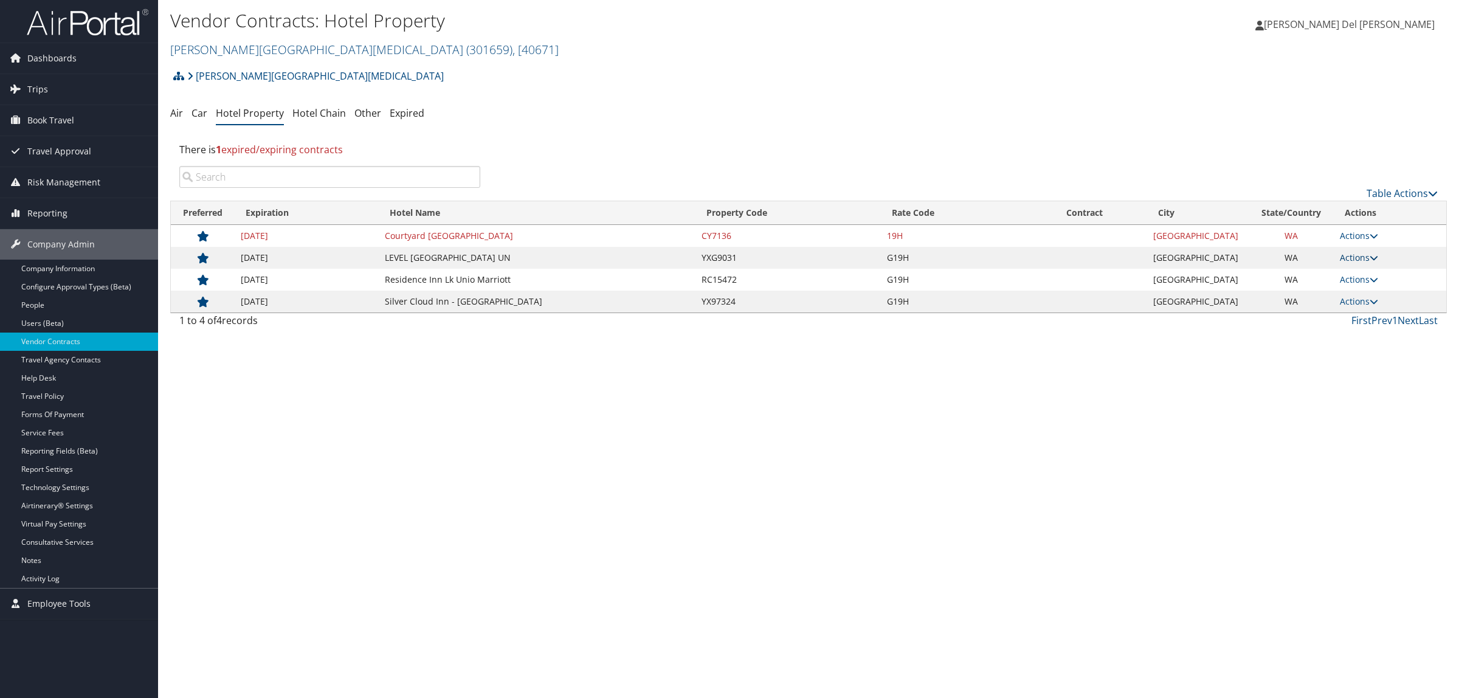
click at [1354, 258] on link "Actions" at bounding box center [1359, 258] width 38 height 12
click at [1360, 292] on link "Edit" at bounding box center [1371, 296] width 66 height 21
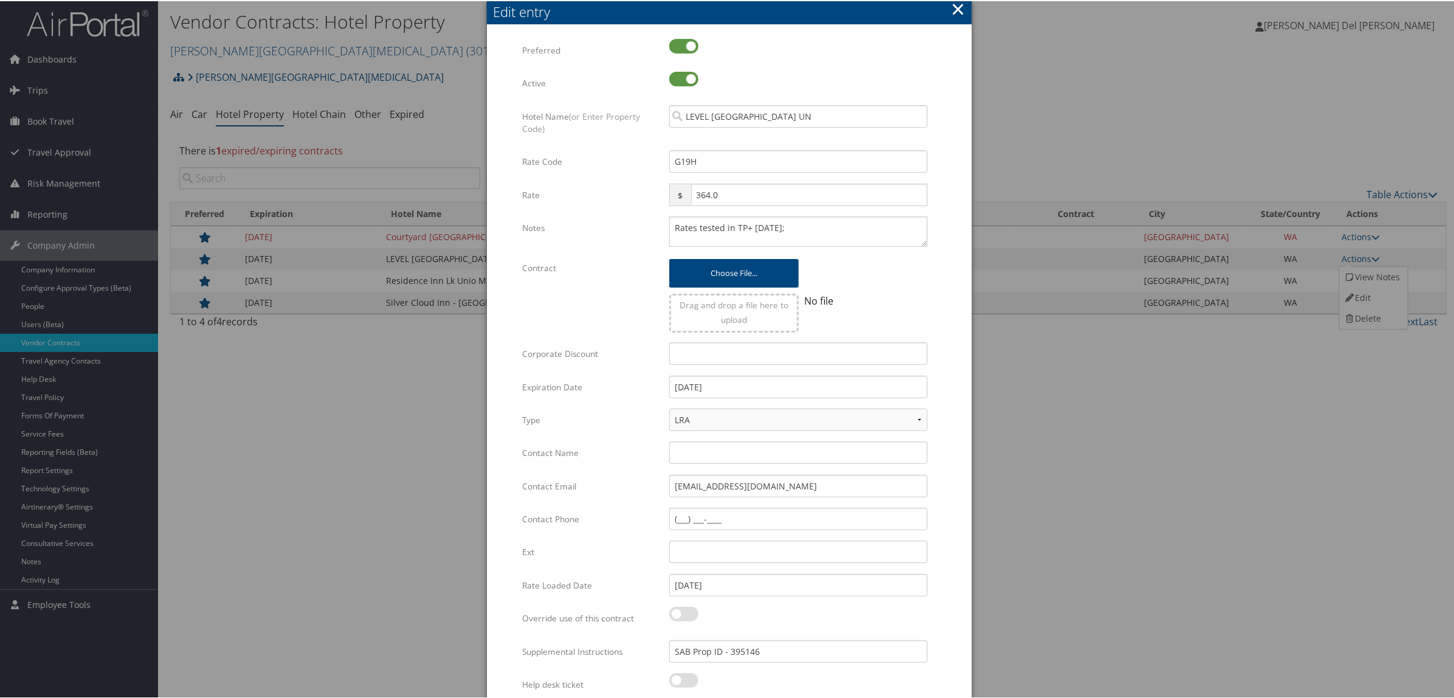
click at [955, 7] on button "×" at bounding box center [958, 8] width 14 height 24
